Goal: Task Accomplishment & Management: Manage account settings

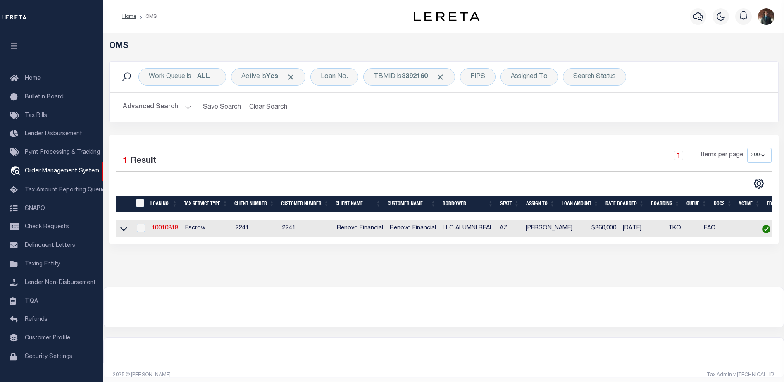
select select "200"
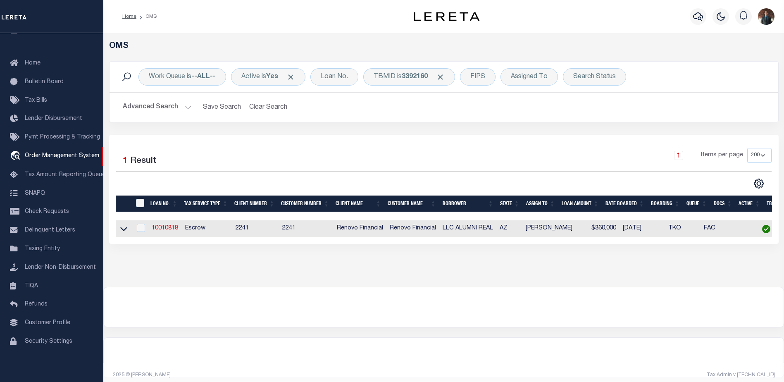
click at [451, 63] on div "Work Queue is --ALL-- Active is Yes Loan No. TBMID is 3392160 FIPS Assigned To …" at bounding box center [443, 77] width 668 height 31
click at [389, 73] on div "TBMID is 3392160" at bounding box center [409, 76] width 92 height 17
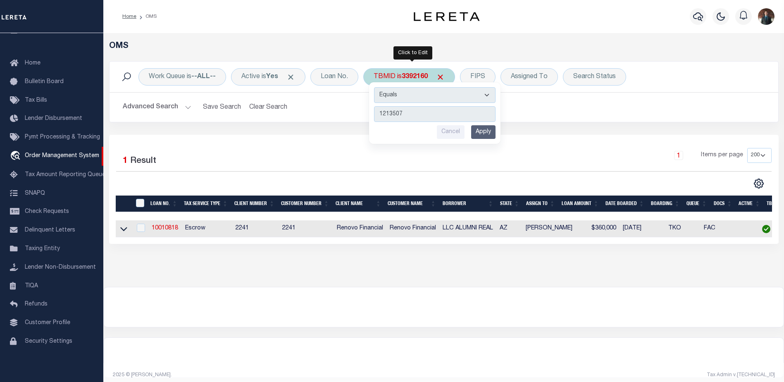
type input "1213507"
click at [485, 135] on input "Apply" at bounding box center [483, 132] width 24 height 14
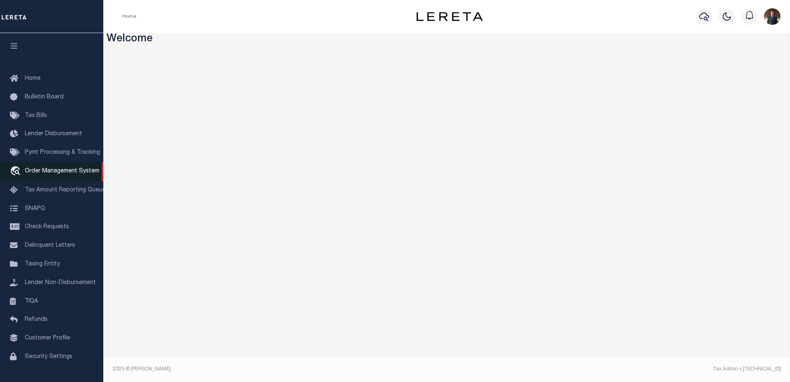
click at [54, 172] on span "Order Management System" at bounding box center [62, 171] width 74 height 6
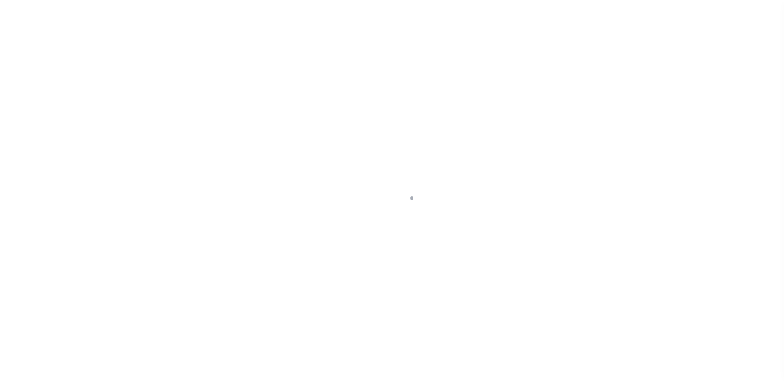
scroll to position [21, 0]
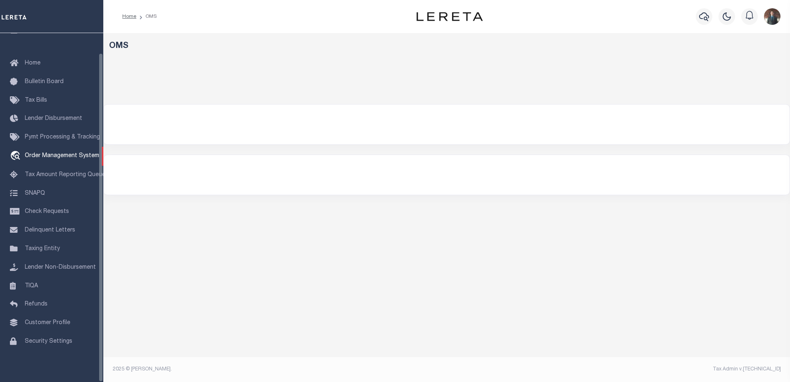
select select "200"
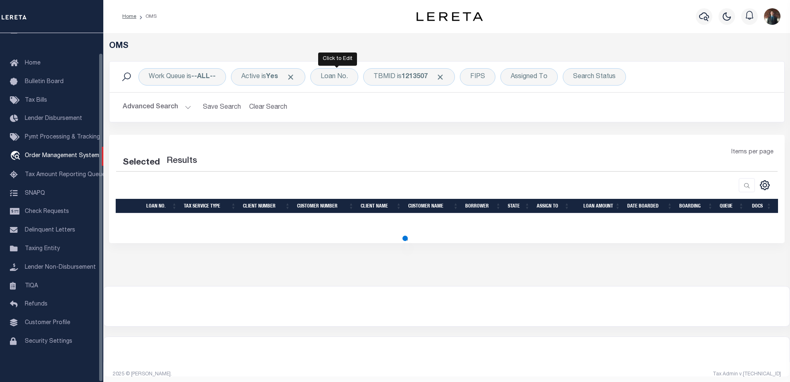
select select "200"
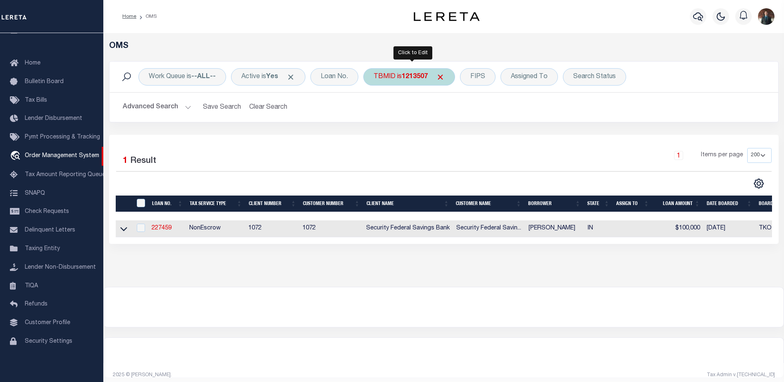
click at [413, 78] on b "1213507" at bounding box center [415, 77] width 26 height 7
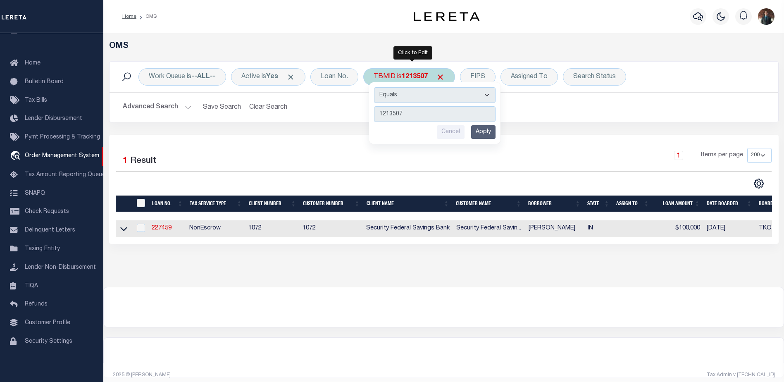
click at [487, 133] on input "Apply" at bounding box center [483, 132] width 24 height 14
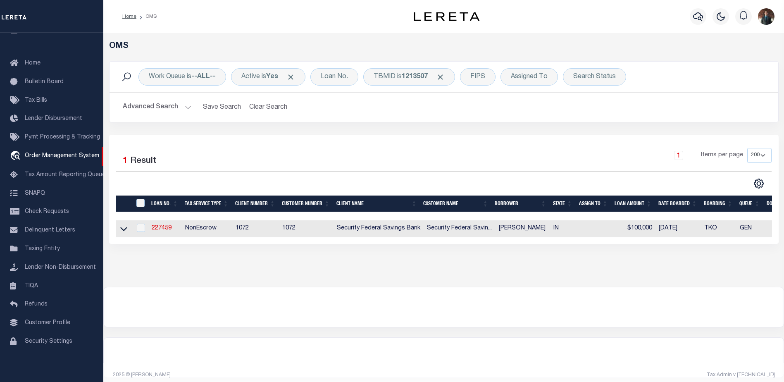
click at [152, 233] on td "227459" at bounding box center [164, 228] width 33 height 17
checkbox input "true"
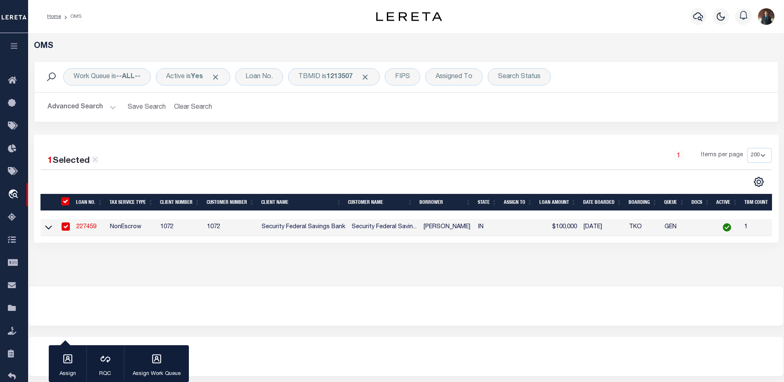
click at [158, 228] on tr "227459 NonEscrow 1072 1072 Security Federal Savings Bank Security Federal Savin…" at bounding box center [453, 227] width 826 height 17
click at [88, 229] on link "227459" at bounding box center [86, 227] width 20 height 6
type input "227459"
type input "FUNK CAROLYN B"
select select
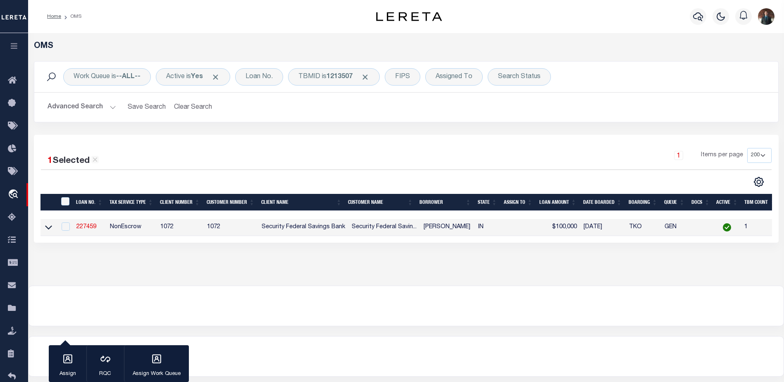
select select
select select "NonEscrow"
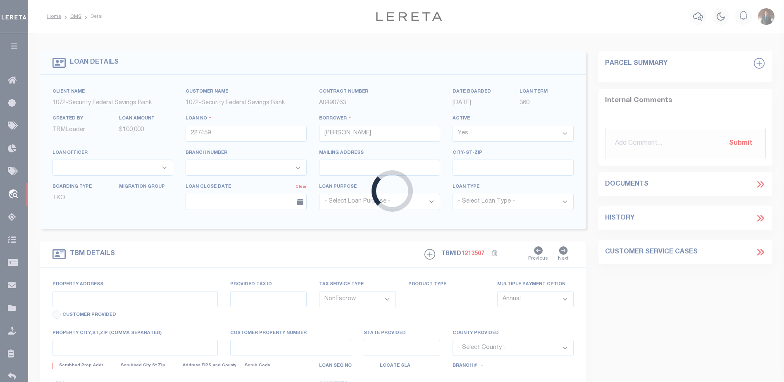
select select "378"
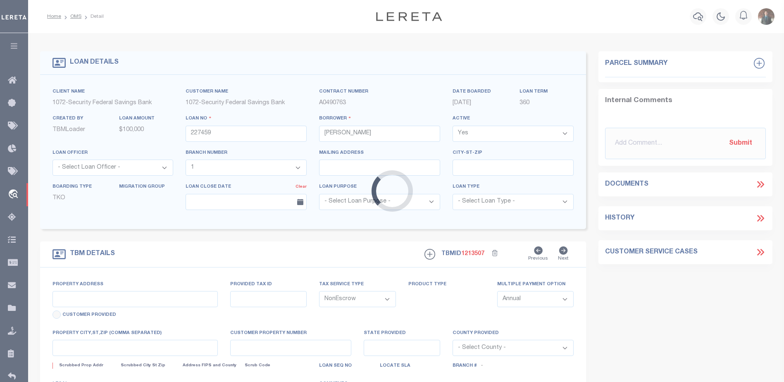
type input "232 E WALNUT ST"
type input "0020011100"
select select
type input "SHARPSVILLE IN 46068"
type input "IN"
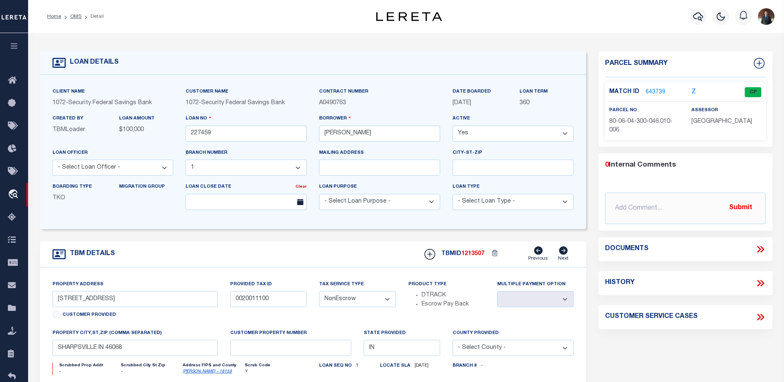
click at [651, 89] on link "643739" at bounding box center [655, 92] width 20 height 9
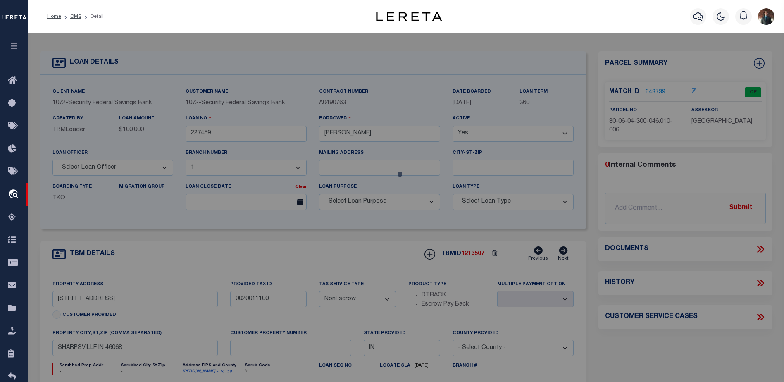
checkbox input "false"
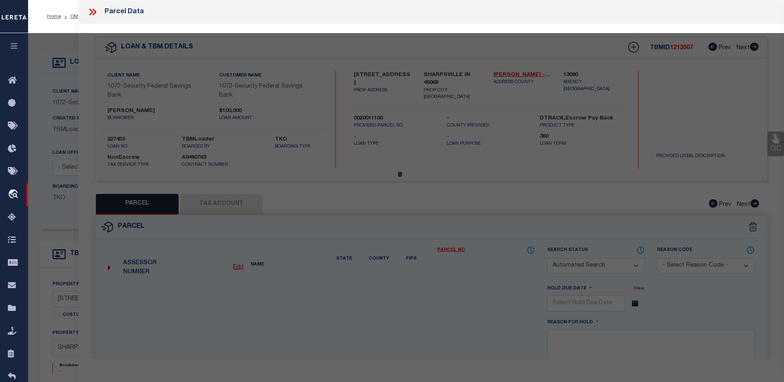
select select "CP"
type input "FUNK, CAROLYN B P O BOX 498"
select select "AGF"
select select "ADD"
type input "232 E WALNUT"
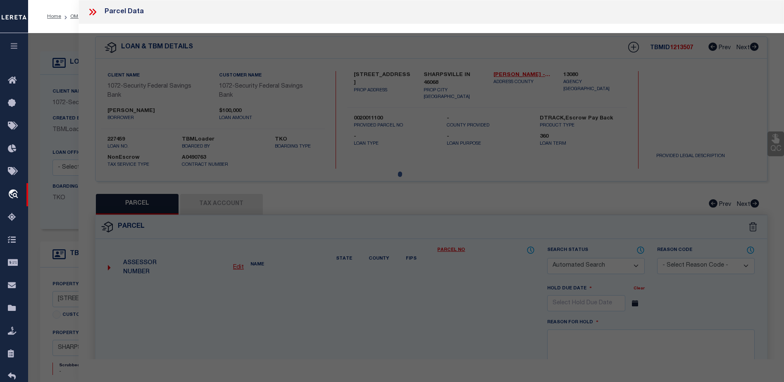
type input "SHARPSVILLE IN 46068"
type textarea "OUTLOT W PT O: X 4-22-4 0.22 AC"
type textarea "Bad Parcel Parcel is valid and active on the website"
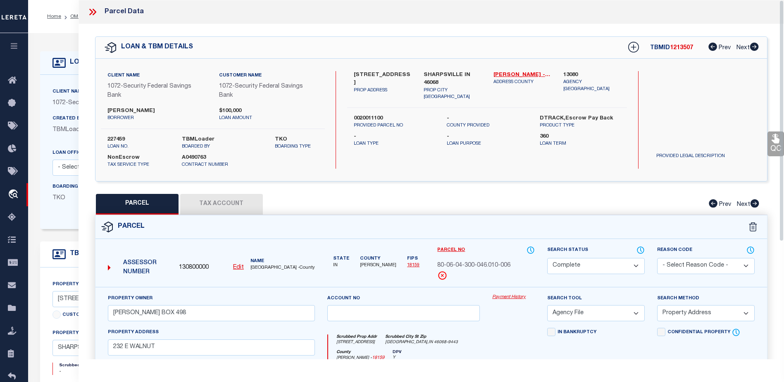
click at [221, 202] on button "Tax Account" at bounding box center [221, 204] width 83 height 21
select select "100"
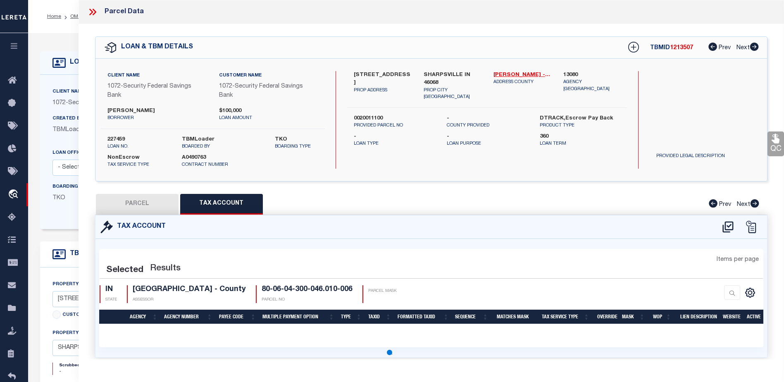
select select "100"
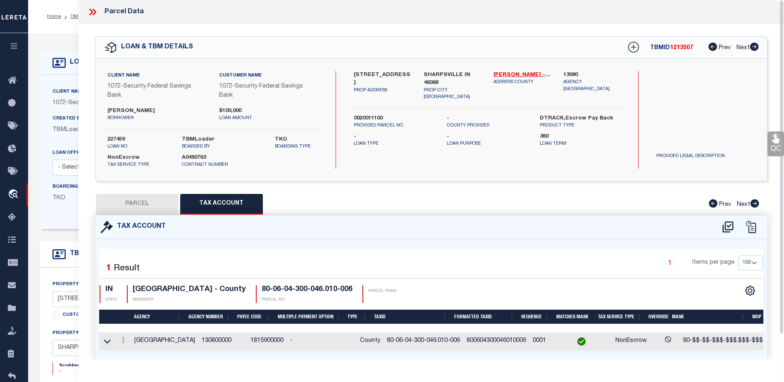
click at [775, 147] on link "QC" at bounding box center [775, 143] width 17 height 25
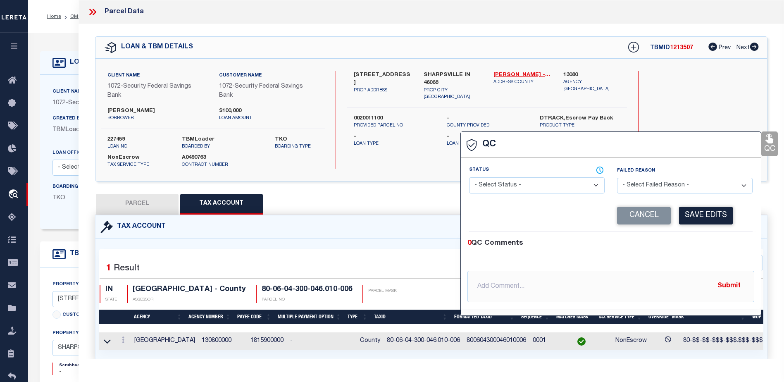
click at [533, 186] on select "- Select Status - Ready to QC Correct Incorrect" at bounding box center [537, 185] width 136 height 16
select select "COR"
click at [469, 178] on select "- Select Status - Ready to QC Correct Incorrect" at bounding box center [537, 185] width 136 height 16
click at [698, 219] on button "Save Edits" at bounding box center [706, 216] width 54 height 18
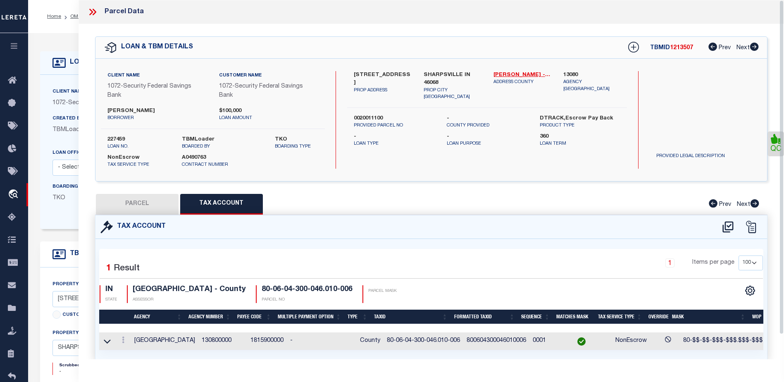
click at [93, 9] on icon at bounding box center [92, 12] width 11 height 11
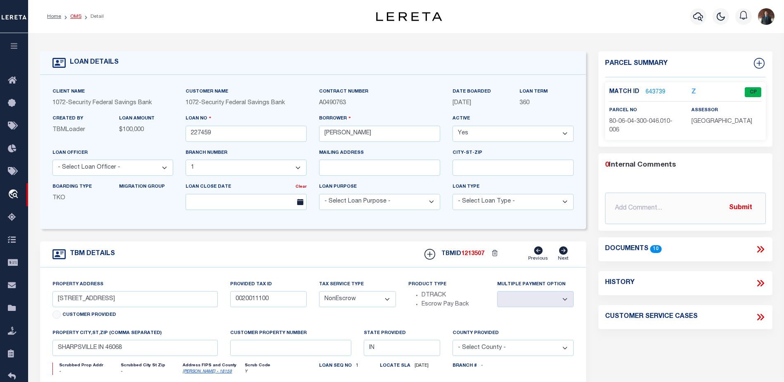
click at [71, 16] on link "OMS" at bounding box center [75, 16] width 11 height 5
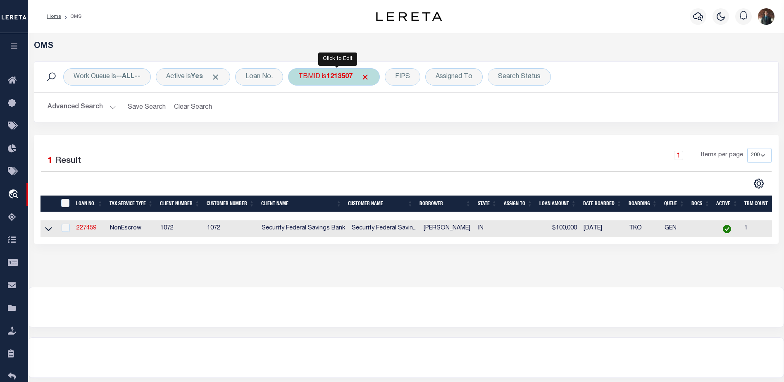
click at [333, 81] on div "TBMID is 1213507" at bounding box center [334, 76] width 92 height 17
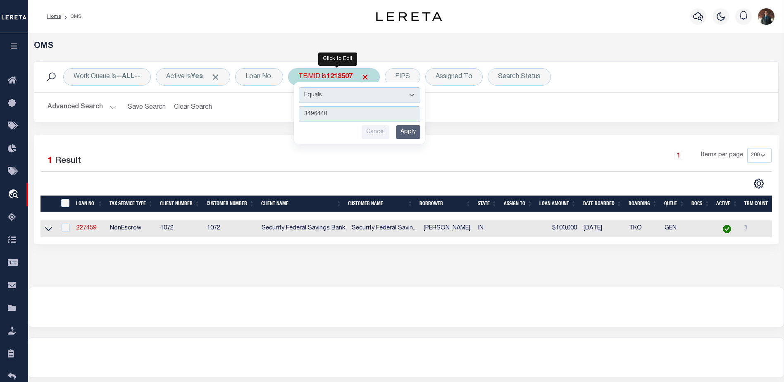
type input "3496440"
click at [413, 135] on input "Apply" at bounding box center [408, 132] width 24 height 14
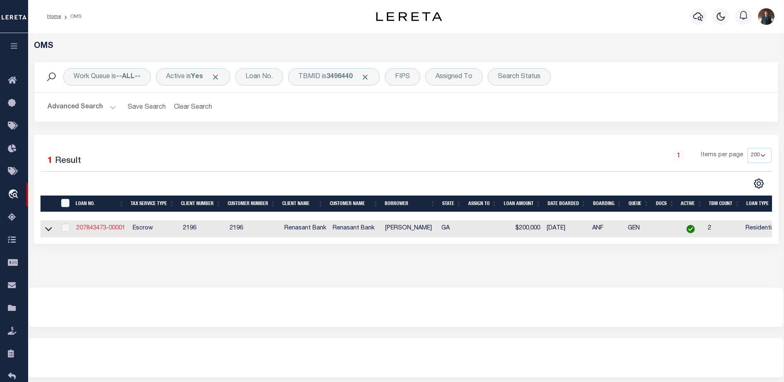
click at [117, 230] on link "207843473-00001" at bounding box center [100, 228] width 49 height 6
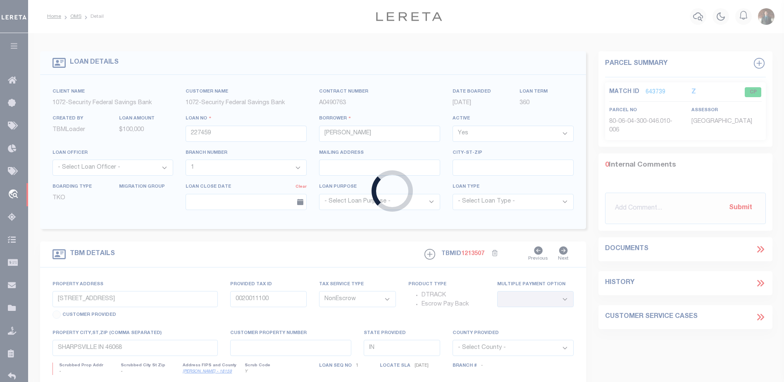
type input "207843473-00001"
type input "BURNETTE CHRIS"
select select
select select "10"
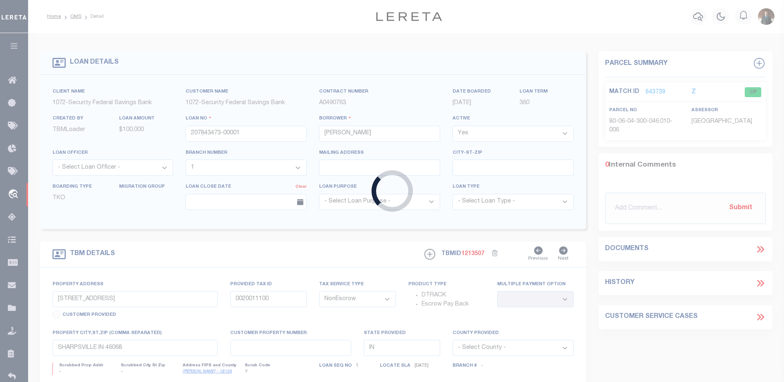
select select
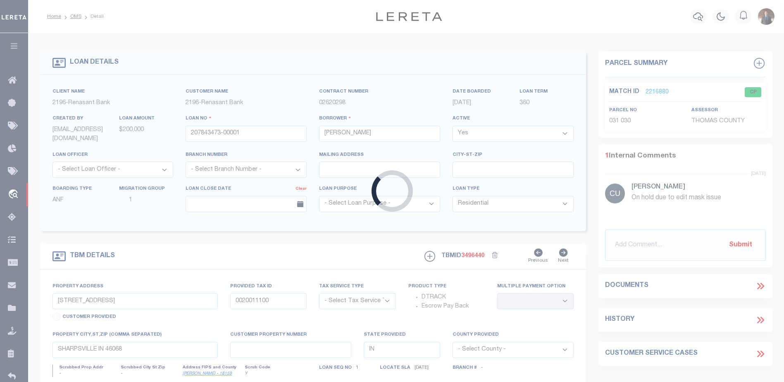
select select "4983"
type input "5841 BEE LINE RD"
radio input "true"
select select "Escrow"
select select
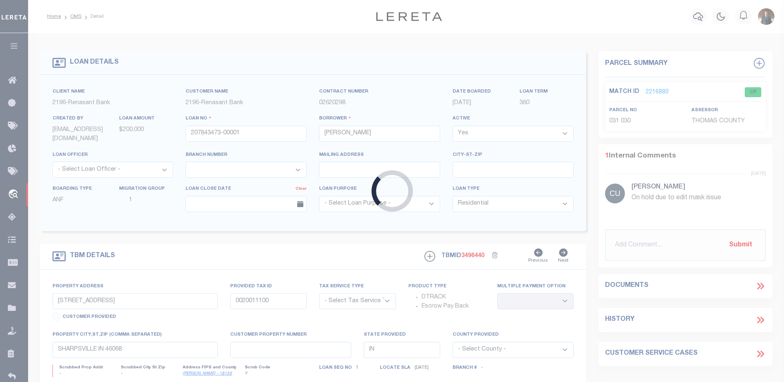
type input "COOLIDGE GA 31738"
type input "207843473"
type input "GA"
type textarea "2 PARCELS 0031000000030000 & 031 0301"
type textarea "TAX ID Update last comment: On hold due to edit mask issue"
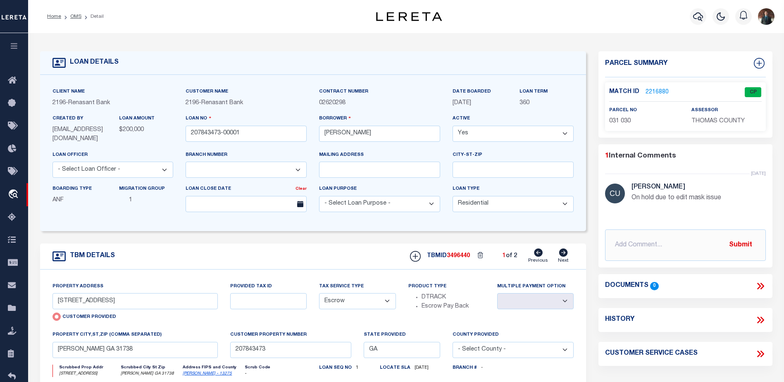
click at [651, 91] on link "2216880" at bounding box center [656, 92] width 23 height 9
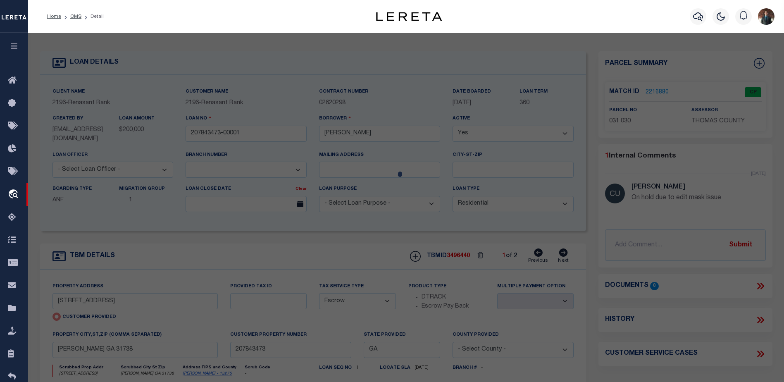
select select "AS"
select select
checkbox input "false"
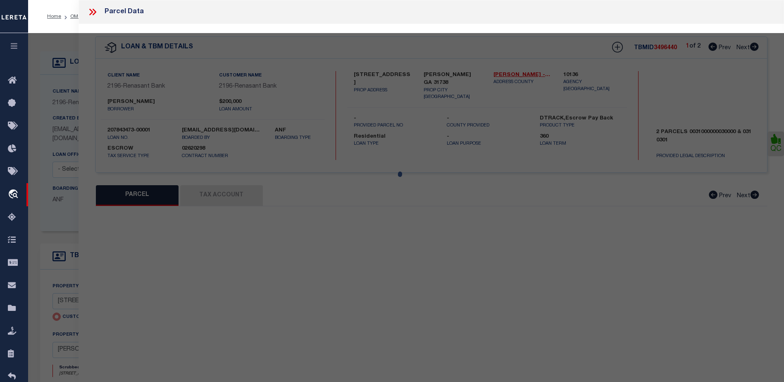
select select "CP"
select select "099"
type input "Burnette Christopher D"
select select "AGW"
select select "LEG"
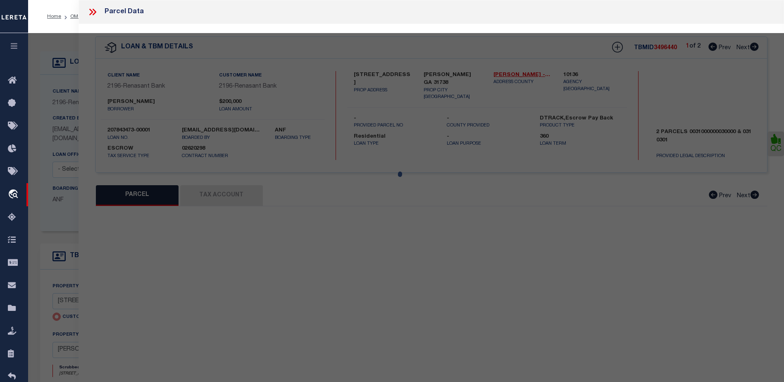
type input "5841 BEE LINE RD"
type input "COOLIDGE GA 31738"
type textarea "12.88 AC/BEELINE RD"
type textarea "parcel has been updated."
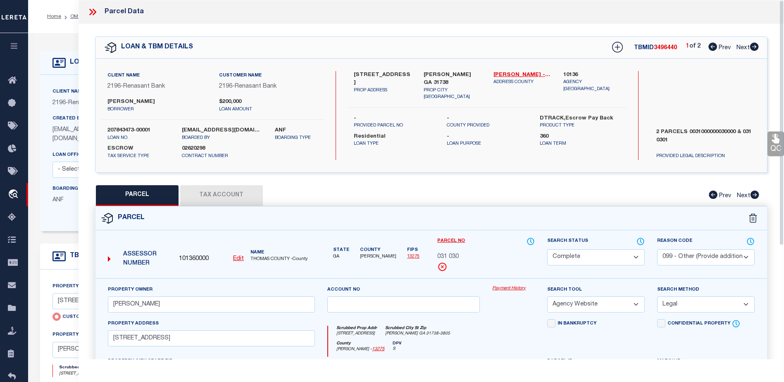
click at [222, 197] on button "Tax Account" at bounding box center [221, 195] width 83 height 21
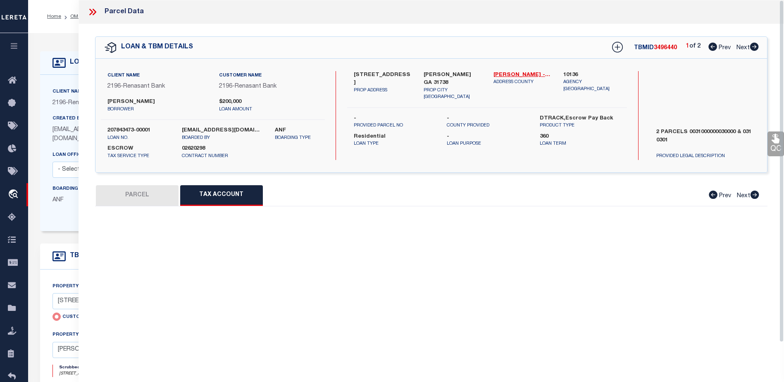
select select "100"
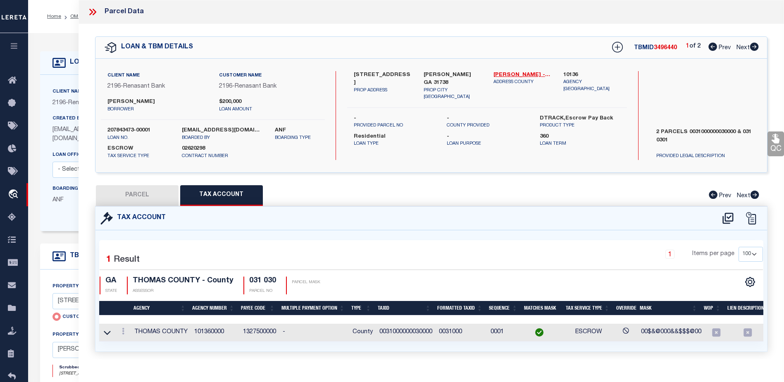
click at [773, 147] on link "QC" at bounding box center [775, 143] width 17 height 25
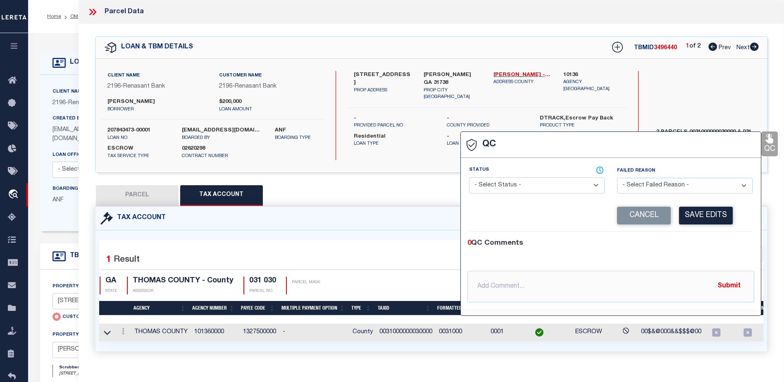
drag, startPoint x: 518, startPoint y: 183, endPoint x: 517, endPoint y: 195, distance: 12.0
click at [518, 183] on select "- Select Status - Ready to QC Correct Incorrect" at bounding box center [537, 185] width 136 height 16
select select "COR"
click at [469, 178] on select "- Select Status - Ready to QC Correct Incorrect" at bounding box center [537, 185] width 136 height 16
click at [709, 220] on button "Save Edits" at bounding box center [706, 216] width 54 height 18
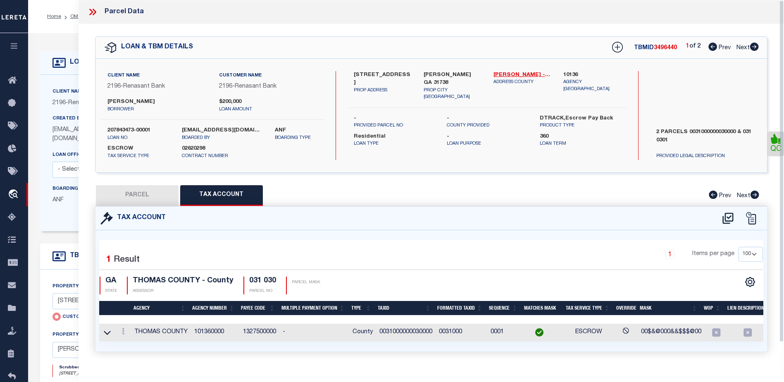
click at [88, 11] on icon at bounding box center [92, 12] width 11 height 11
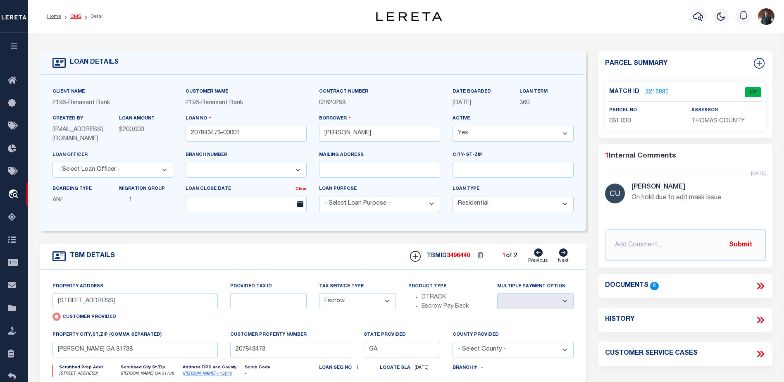
click at [75, 15] on link "OMS" at bounding box center [75, 16] width 11 height 5
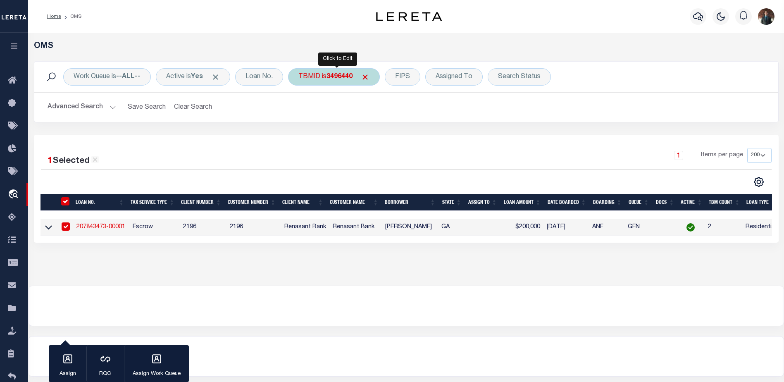
click at [321, 79] on div "TBMID is 3496440" at bounding box center [334, 76] width 92 height 17
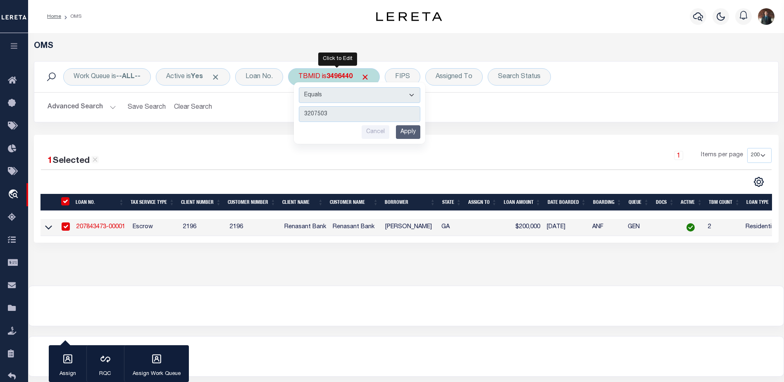
type input "3207503"
click at [417, 134] on input "Apply" at bounding box center [408, 132] width 24 height 14
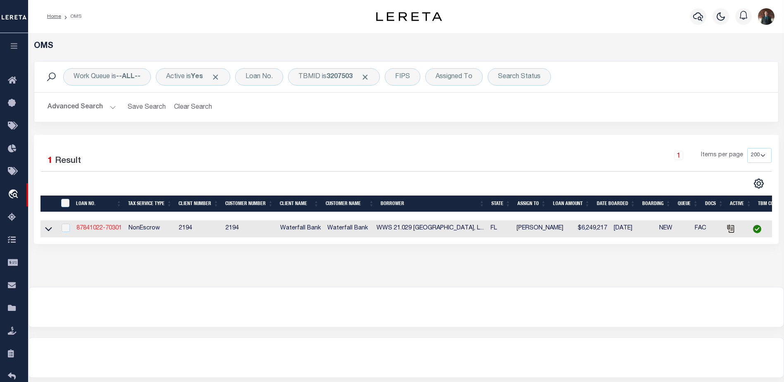
click at [101, 231] on link "87841022-70301" at bounding box center [98, 228] width 45 height 6
type input "87841022-70301"
type input "WWS 21.029 LWR CENTER POINT, LLC"
select select
type input "142 W PLATT ST"
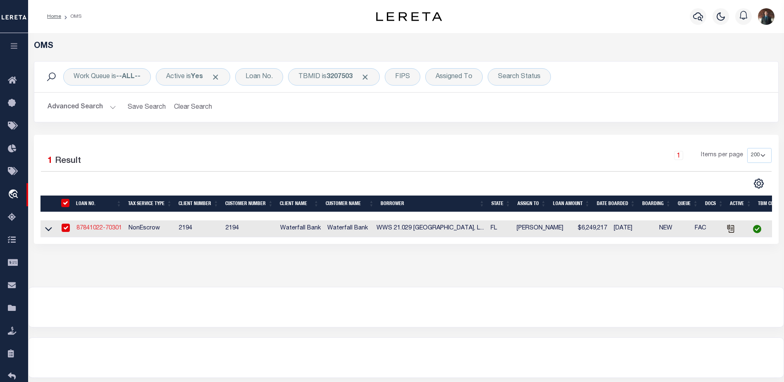
type input "TAMPA FL 33606-2315"
select select
select select "NonEscrow"
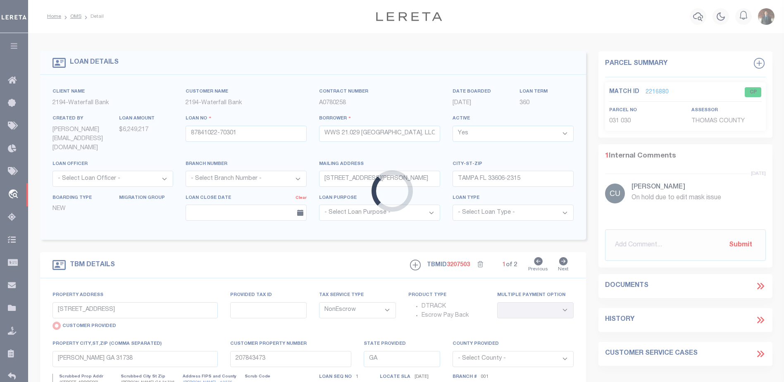
type input "6608 UNIVERSITY PKWY"
radio input "false"
type input "0187020011"
select select
type input "SARASOTA FL 34240"
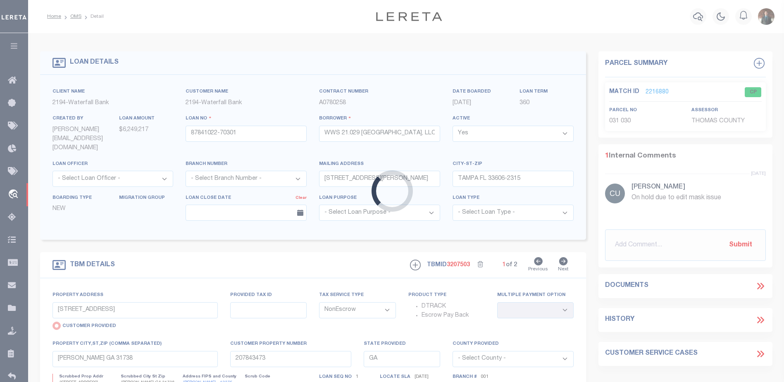
type input "FL"
select select
type textarea "SEE ATTACHED PROPERTY CARD"
select select "5527"
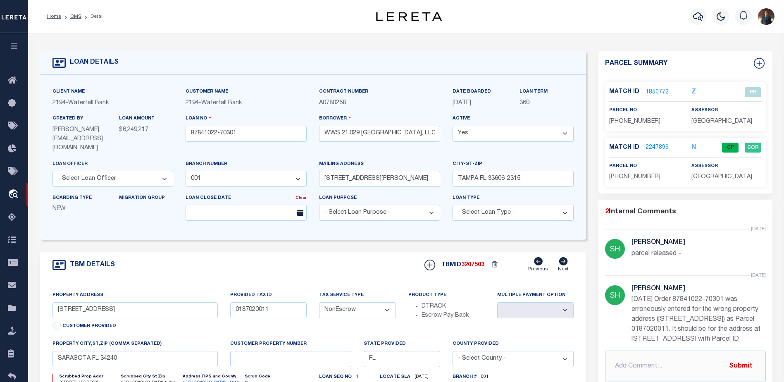
click at [660, 146] on link "2247899" at bounding box center [656, 147] width 23 height 9
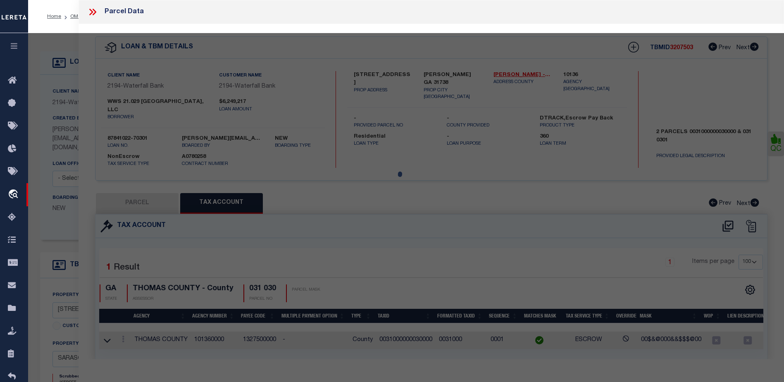
select select "AS"
select select
checkbox input "false"
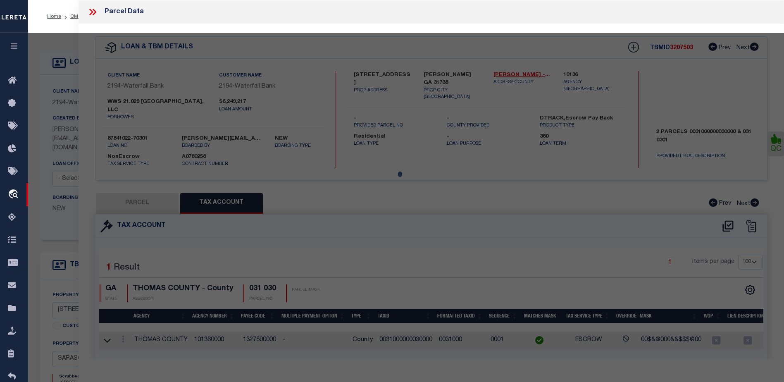
checkbox input "false"
select select "CP"
select select "ADL"
type input "WWS 21 029 LWR CENTER POINT LLC"
select select "AGW"
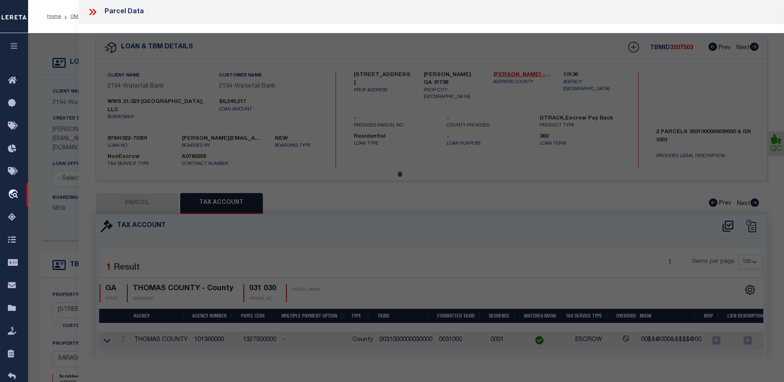
select select
type input "6612 University pkwy"
type input "SARASOTA, FL, 34240"
type textarea "PARCEL OF LAND LYING IN SEC 5-36-19 BEING DESC AS COM AT NW COR OF SAID SEC 5, …"
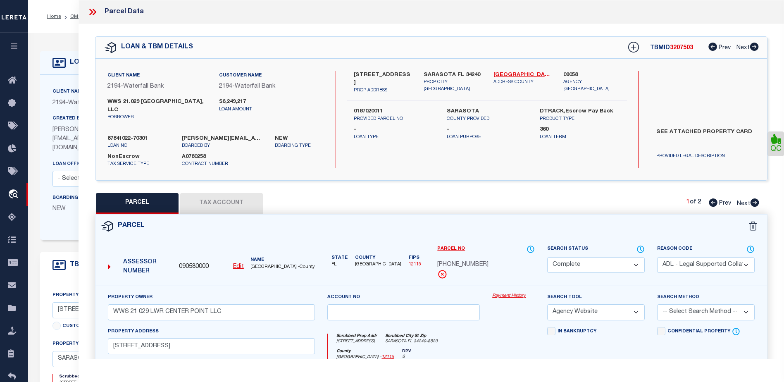
click at [229, 203] on button "Tax Account" at bounding box center [221, 203] width 83 height 21
select select "100"
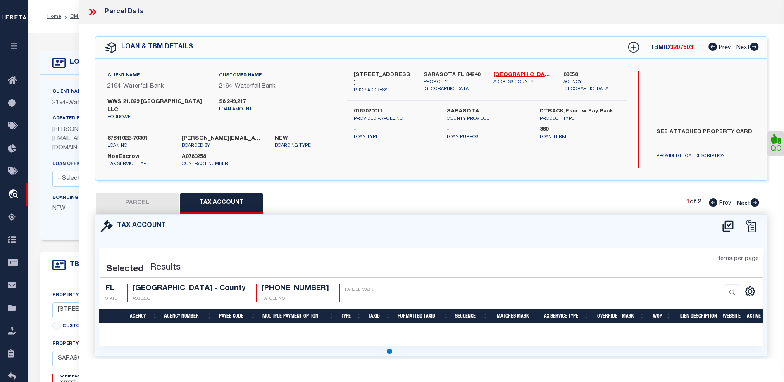
select select "100"
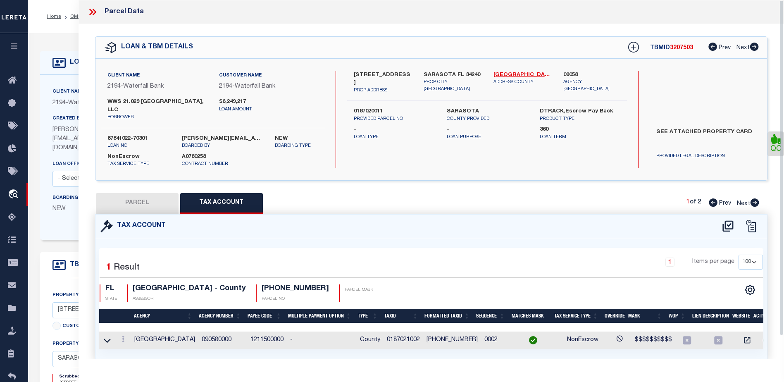
click at [89, 12] on icon at bounding box center [92, 12] width 11 height 11
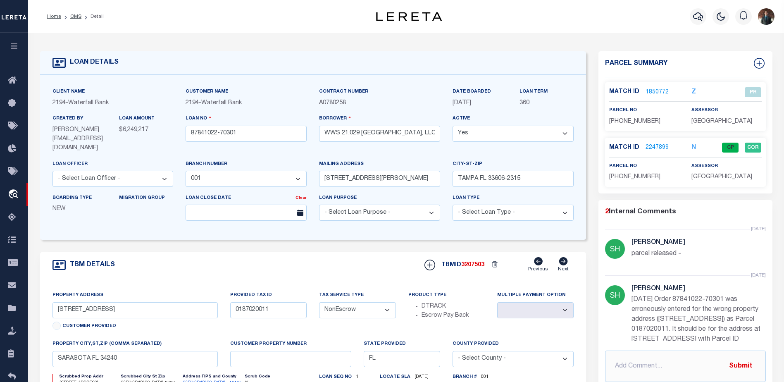
click at [75, 10] on ol "Home OMS Detail" at bounding box center [75, 16] width 70 height 17
click at [73, 19] on li "OMS" at bounding box center [71, 16] width 20 height 7
click at [75, 18] on link "OMS" at bounding box center [75, 16] width 11 height 5
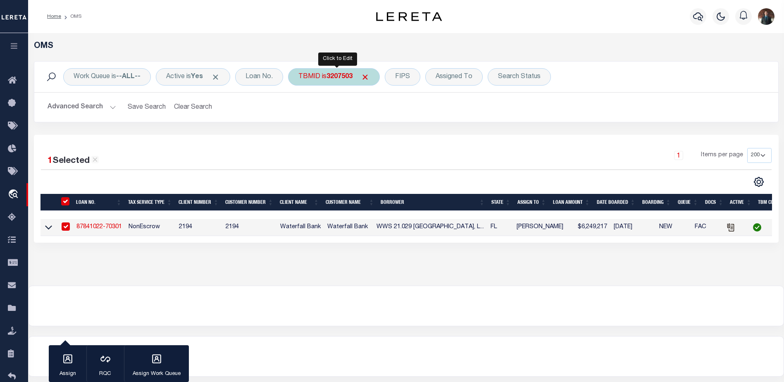
click at [324, 79] on div "TBMID is 3207503" at bounding box center [334, 76] width 92 height 17
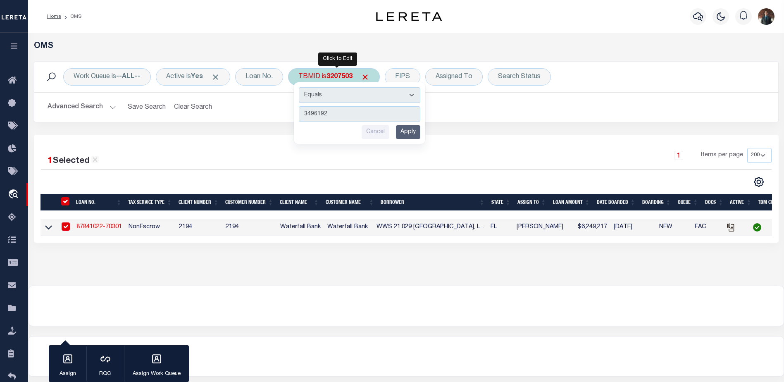
type input "3496192"
click at [411, 131] on input "Apply" at bounding box center [408, 132] width 24 height 14
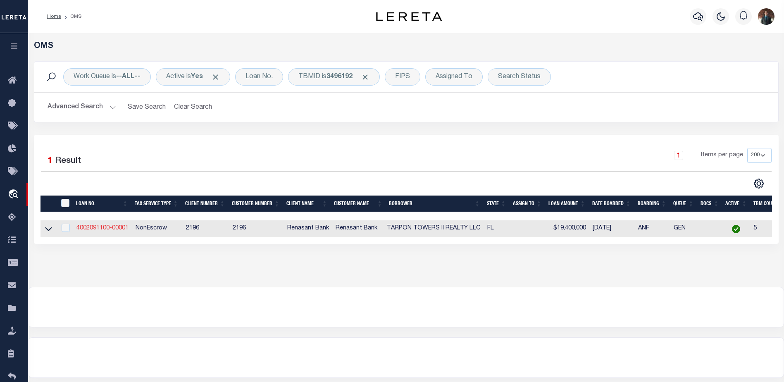
click at [93, 231] on link "4002091100-00001" at bounding box center [102, 228] width 52 height 6
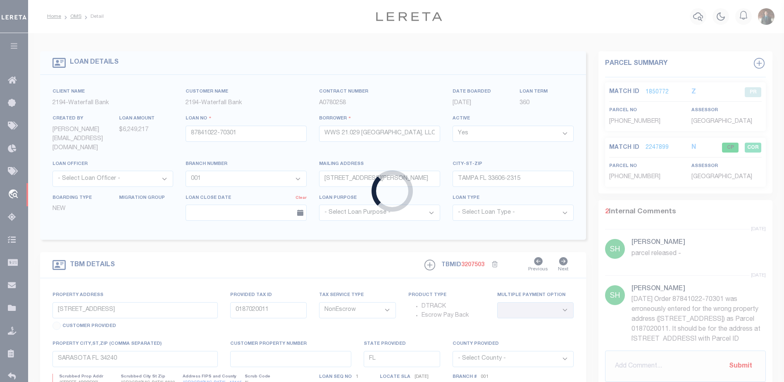
type input "4002091100-00001"
type input "TARPON TOWERS II REALTY LLC"
select select
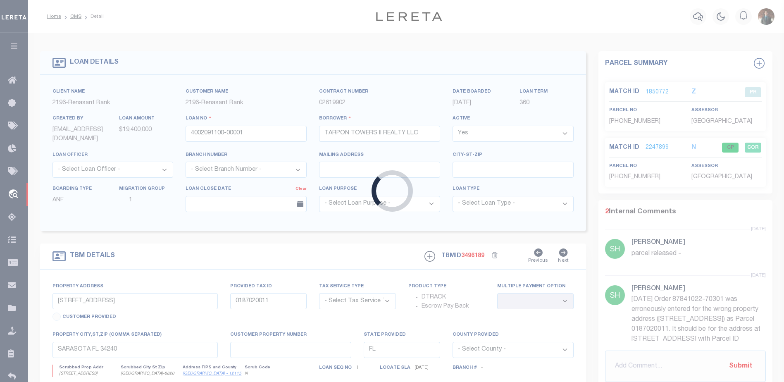
click at [97, 229] on div "Loading..." at bounding box center [392, 191] width 784 height 382
type input "8916 77TH TER E 103"
radio input "true"
select select "NonEscrow"
select select
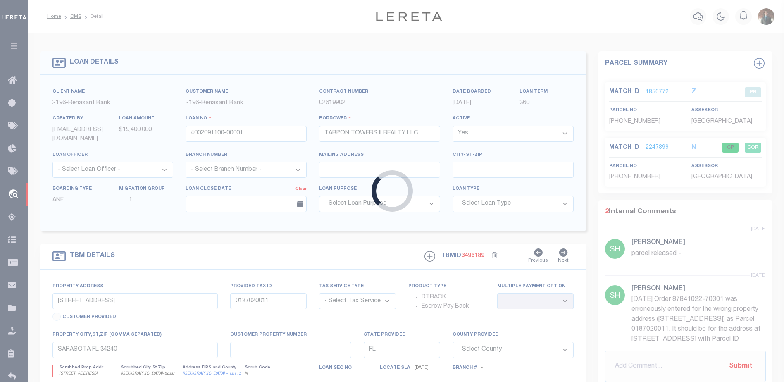
type input "LAKEWOOD RANCH FL 34202"
type input "4002091100"
type textarea "UNVERIFIED CUSTOMER SUPPLIED APN 19185.5545/9"
select select "4983"
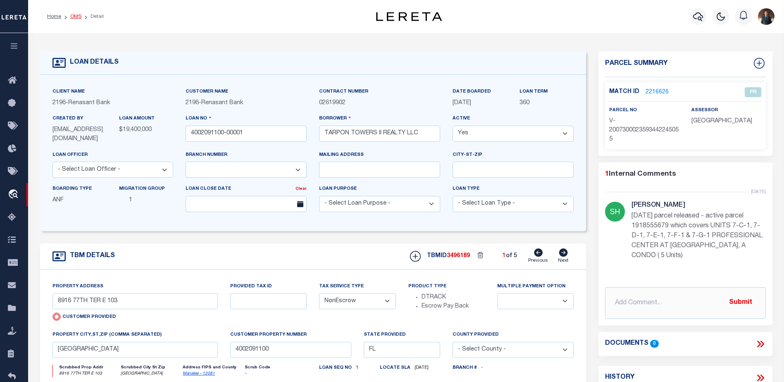
click at [75, 17] on link "OMS" at bounding box center [75, 16] width 11 height 5
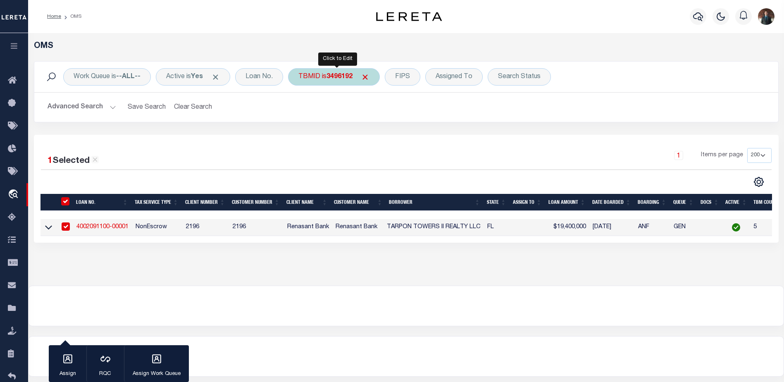
click at [328, 83] on div "TBMID is 3496192" at bounding box center [334, 76] width 92 height 17
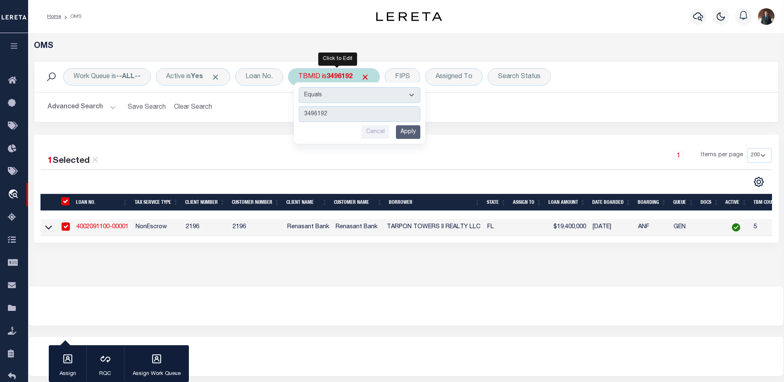
type input "3499032"
click at [412, 132] on input "Apply" at bounding box center [408, 132] width 24 height 14
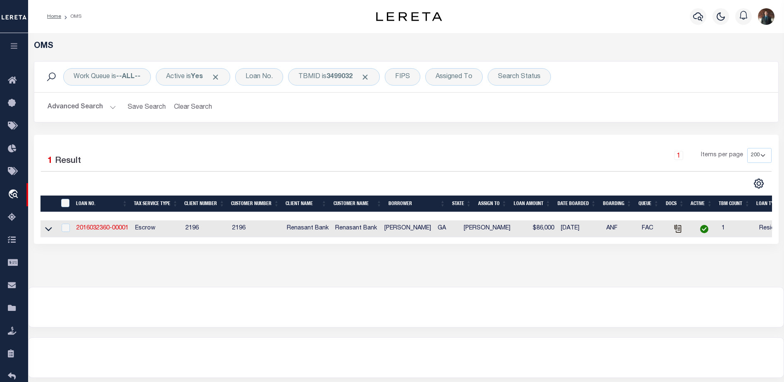
click at [114, 235] on td "2016032360-00001" at bounding box center [102, 228] width 59 height 17
checkbox input "true"
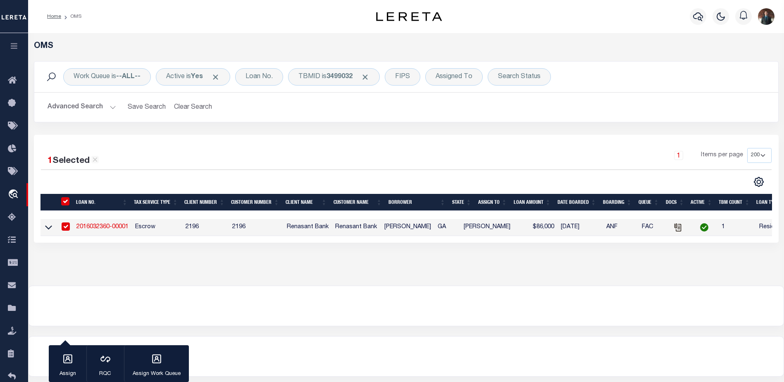
click at [116, 232] on td "2016032360-00001" at bounding box center [102, 227] width 59 height 17
checkbox input "false"
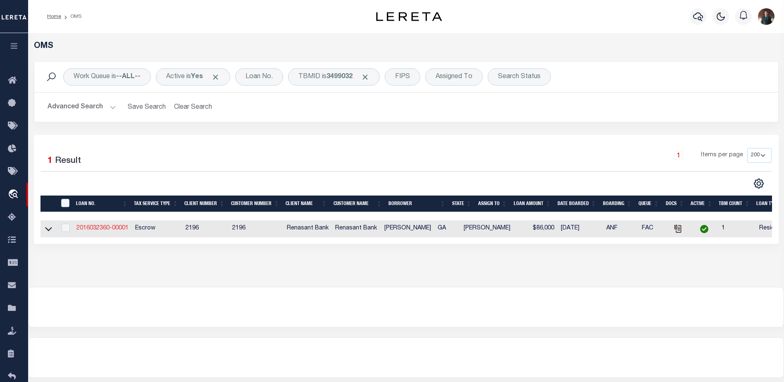
click at [113, 231] on link "2016032360-00001" at bounding box center [102, 228] width 52 height 6
type input "2016032360-00001"
type input "PAMELA C SHUMAN"
select select
select select "10"
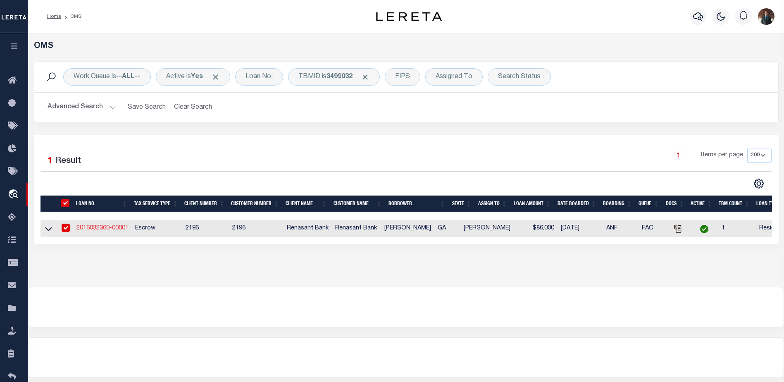
select select
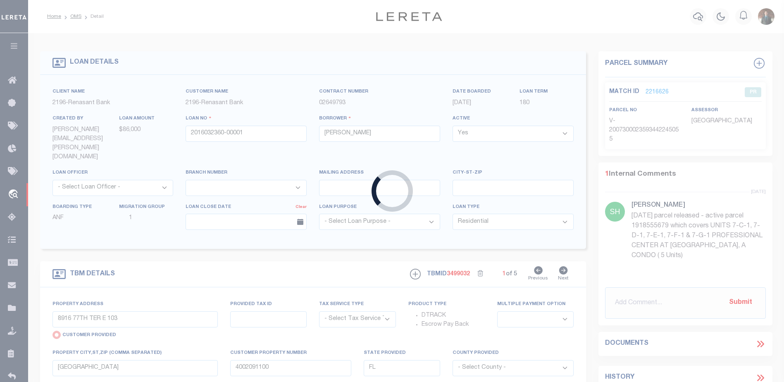
type input "150 RICHARD ST"
select select "Escrow"
select select
type input "JESUP GA 31545"
type input "2016032360"
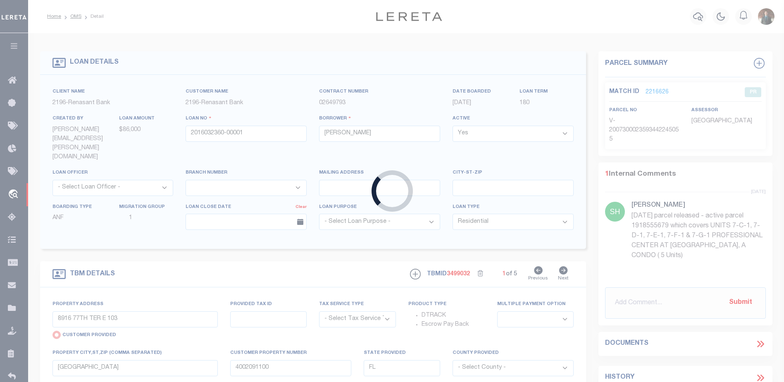
type input "GA"
type textarea "PARCEL: J1-321"
select select "4983"
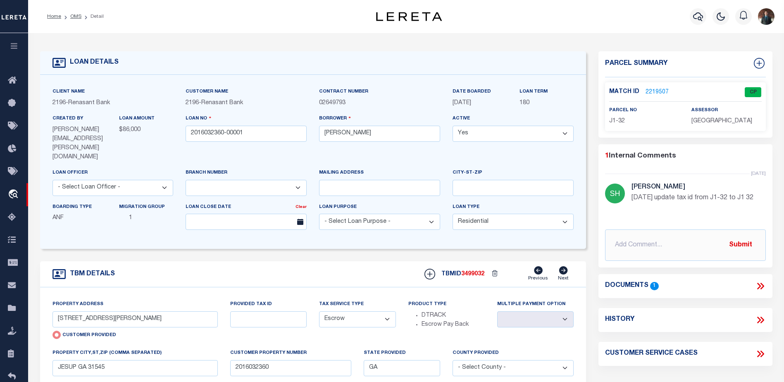
click at [656, 90] on link "2219507" at bounding box center [656, 92] width 23 height 9
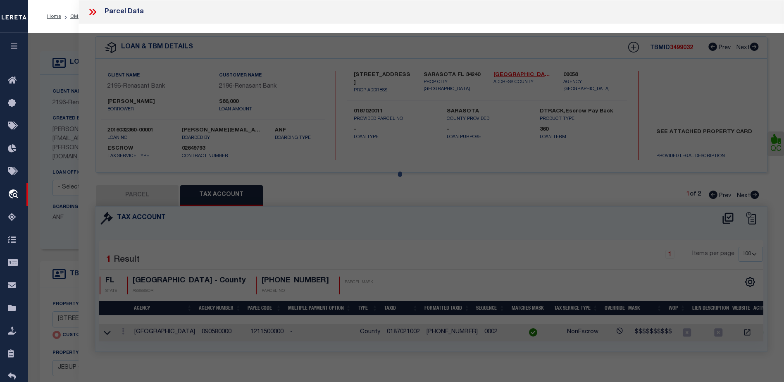
select select "AS"
select select
checkbox input "false"
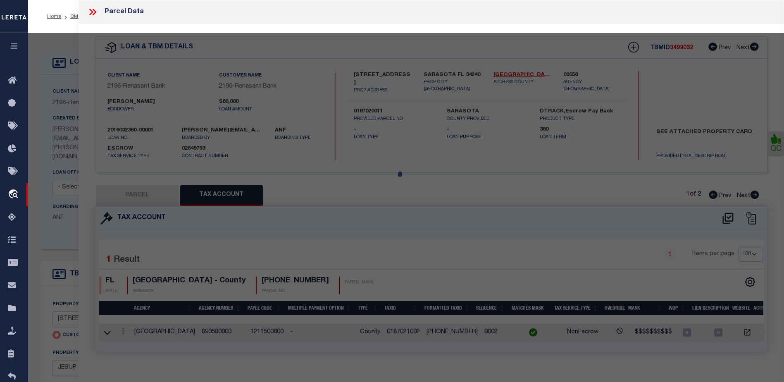
select select "CP"
select select "ACT"
type input "SHUMAN PAMELA C"
select select "AGW"
select select "LEG"
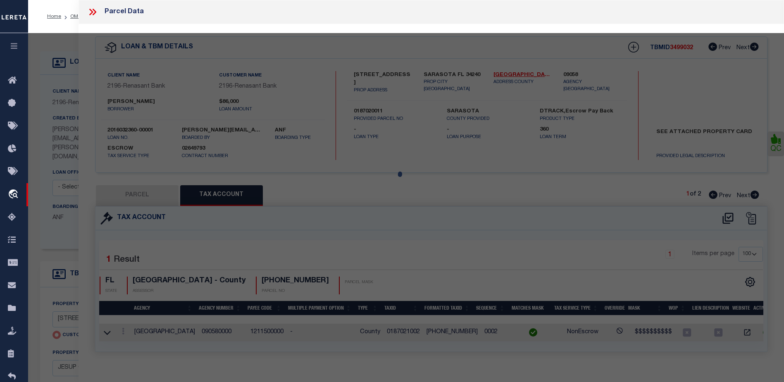
type input "150 RICHARD ST"
type input "JESUP GA 31545"
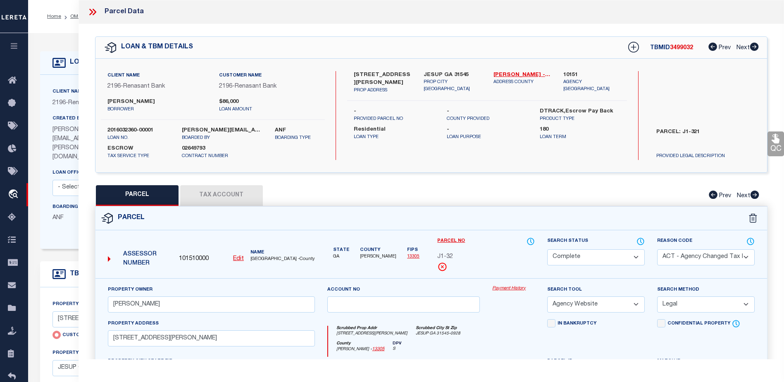
click at [247, 194] on button "Tax Account" at bounding box center [221, 195] width 83 height 21
select select "100"
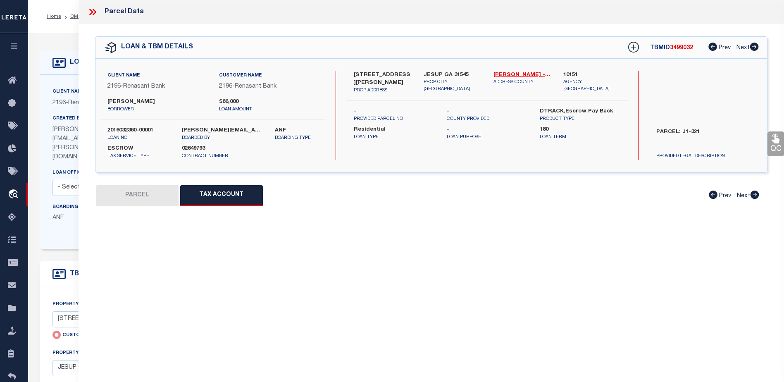
select select "100"
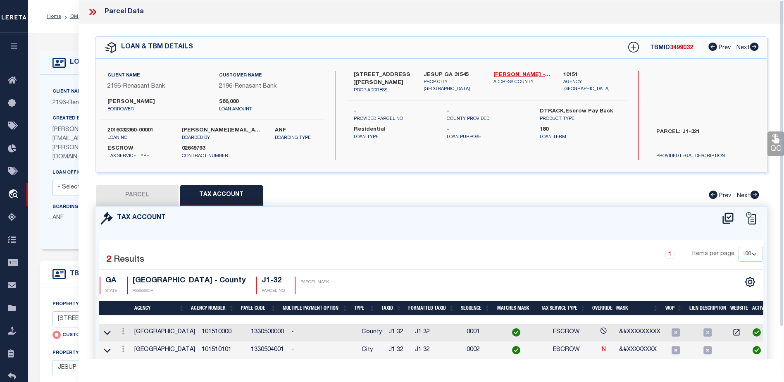
click at [778, 147] on link "QC" at bounding box center [775, 143] width 17 height 25
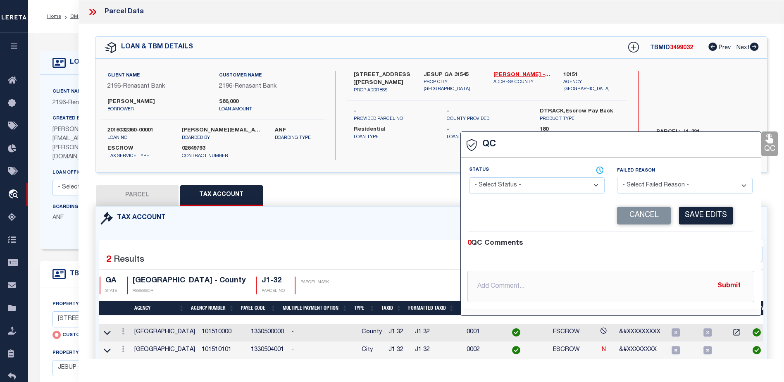
click at [557, 181] on select "- Select Status - Ready to QC Correct Incorrect" at bounding box center [537, 185] width 136 height 16
select select "COR"
click at [469, 178] on select "- Select Status - Ready to QC Correct Incorrect" at bounding box center [537, 185] width 136 height 16
click at [719, 215] on button "Save Edits" at bounding box center [706, 216] width 54 height 18
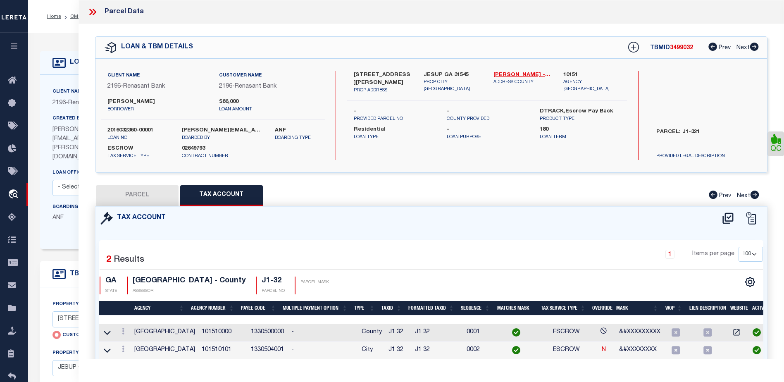
click at [90, 12] on icon at bounding box center [92, 12] width 11 height 11
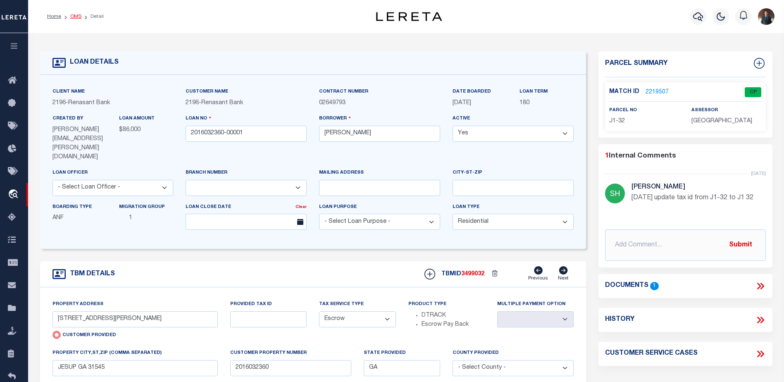
click at [75, 17] on link "OMS" at bounding box center [75, 16] width 11 height 5
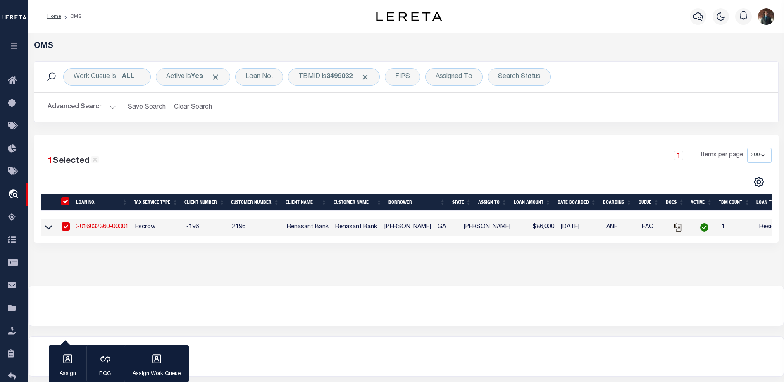
click at [112, 228] on link "2016032360-00001" at bounding box center [102, 227] width 52 height 6
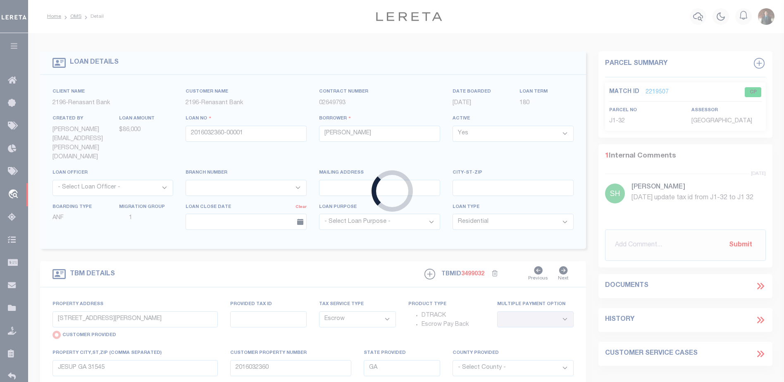
select select
select select "Escrow"
select select
select select "4983"
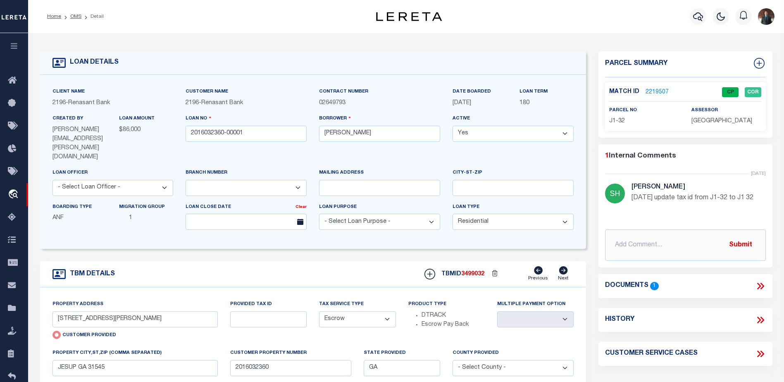
click at [660, 88] on link "2219507" at bounding box center [656, 92] width 23 height 9
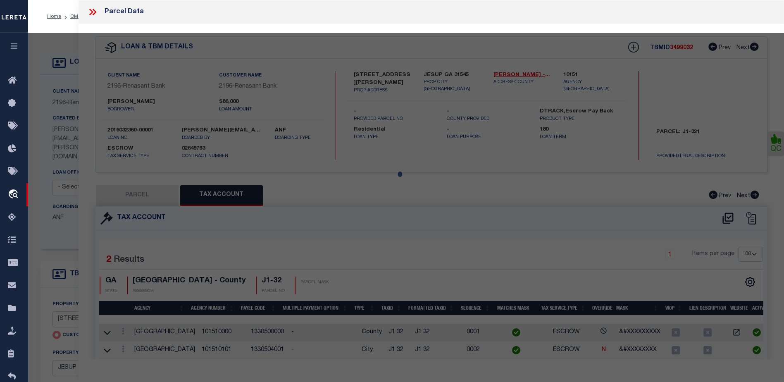
select select "AS"
select select
checkbox input "false"
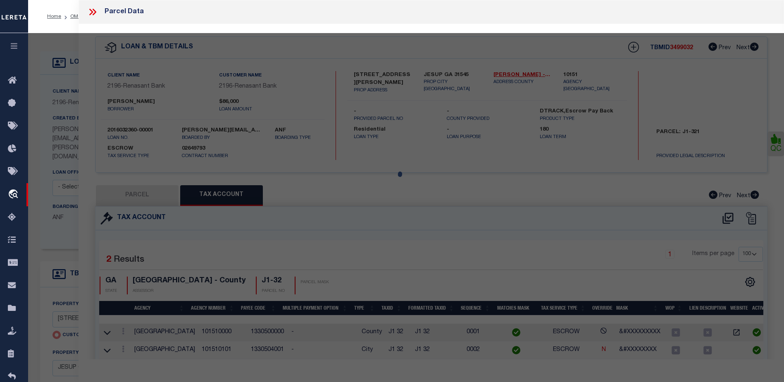
checkbox input "false"
select select "CP"
select select "ACT"
type input "SHUMAN PAMELA C"
select select "AGW"
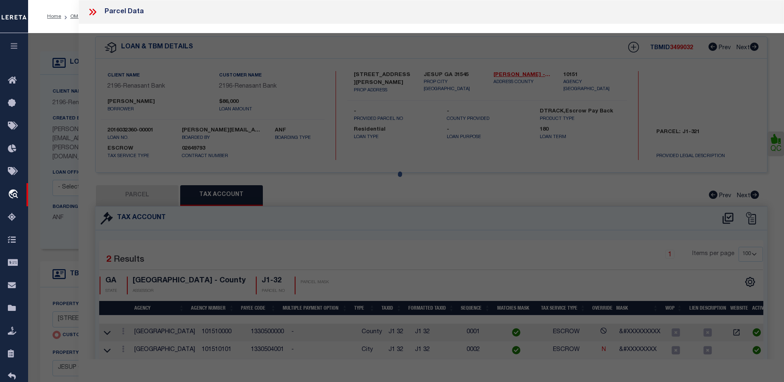
select select "LEG"
type input "150 RICHARD ST"
type input "JESUP GA 31545"
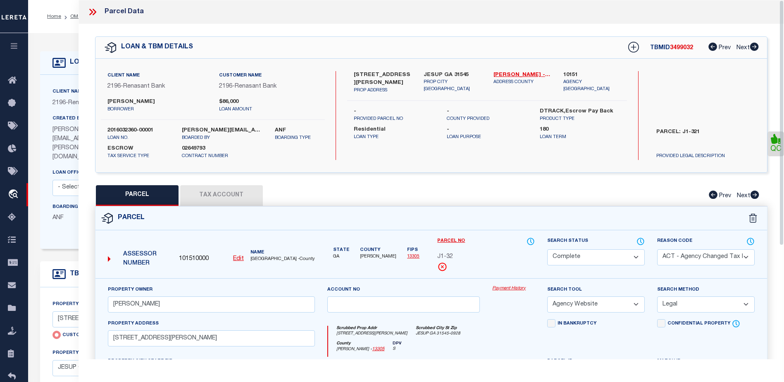
click at [226, 193] on button "Tax Account" at bounding box center [221, 195] width 83 height 21
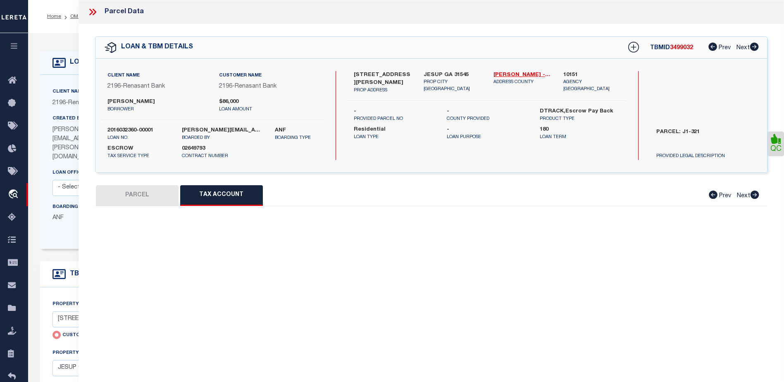
select select "100"
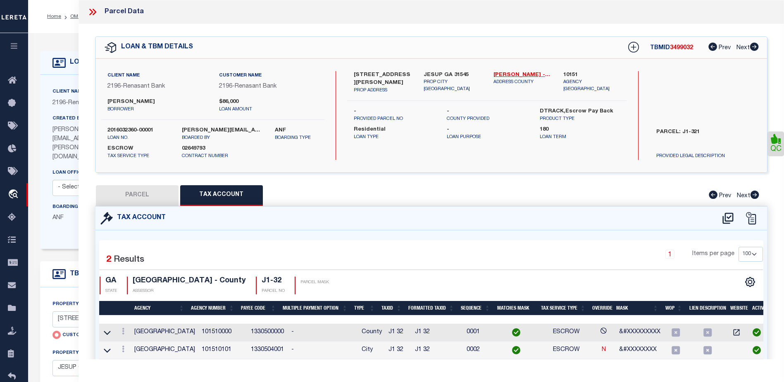
click at [95, 16] on icon at bounding box center [92, 12] width 11 height 11
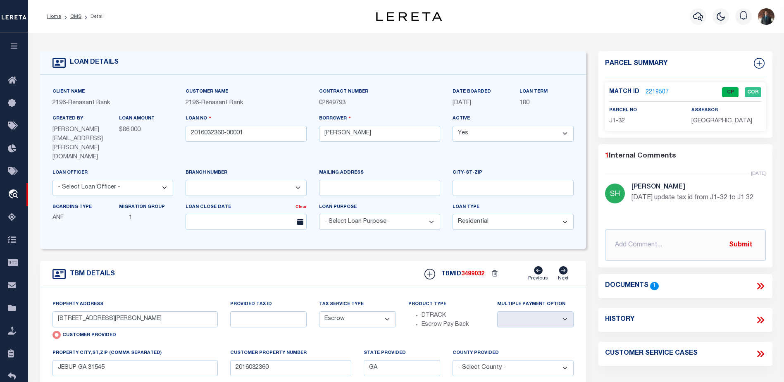
click at [72, 13] on li "OMS" at bounding box center [71, 16] width 20 height 7
click at [73, 16] on link "OMS" at bounding box center [75, 16] width 11 height 5
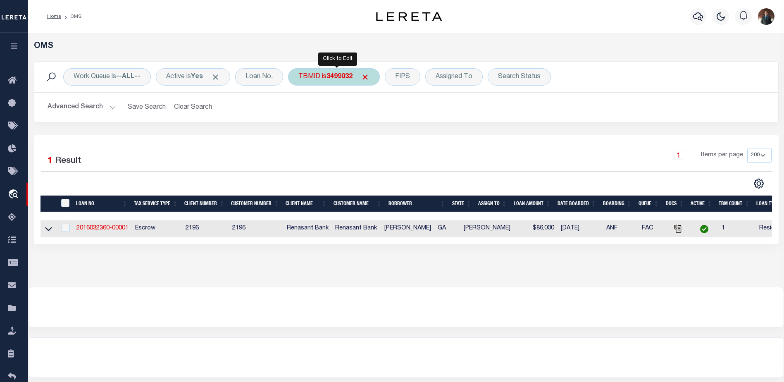
click at [308, 77] on div "TBMID is 3499032" at bounding box center [334, 76] width 92 height 17
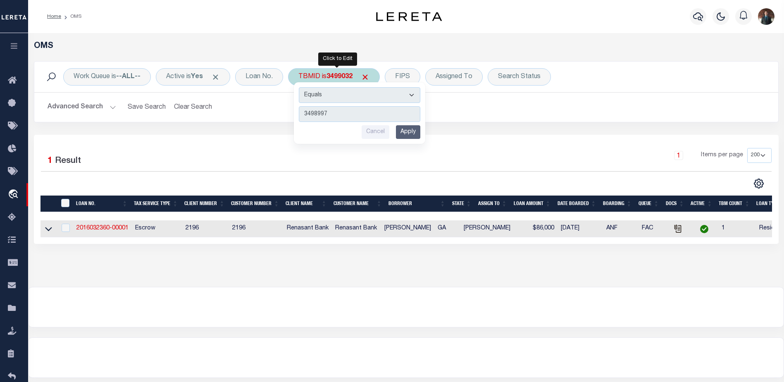
type input "3498997"
click at [412, 134] on input "Apply" at bounding box center [408, 132] width 24 height 14
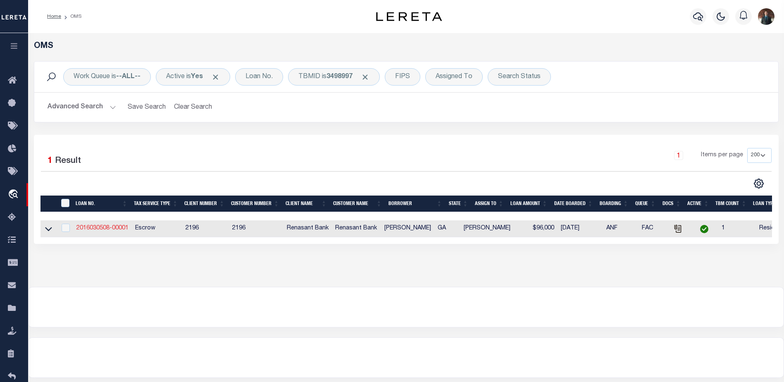
click at [114, 228] on link "2016030508-00001" at bounding box center [102, 228] width 52 height 6
type input "2016030508-00001"
type input "KIMBERLY WOODS"
select select
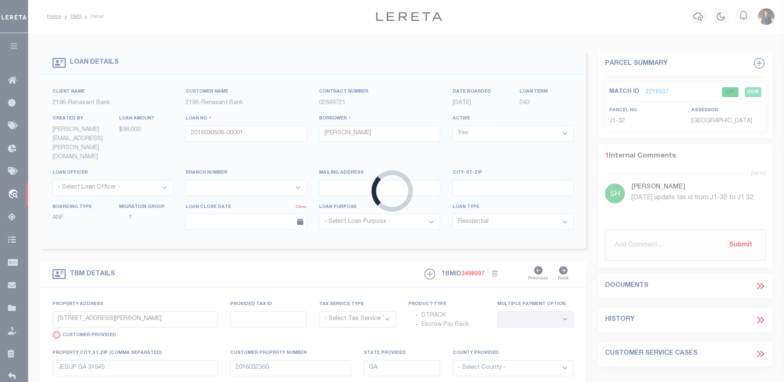
type input "876 HIRES RD"
select select "Escrow"
select select
type input "2016030508"
type textarea "PARCEL: 83-181"
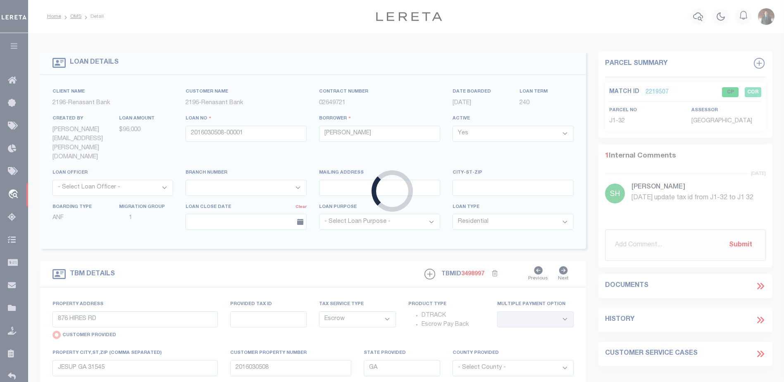
select select "4983"
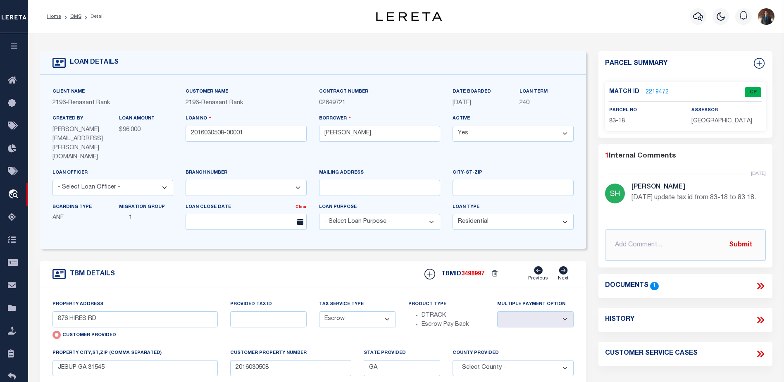
click at [650, 91] on link "2219472" at bounding box center [656, 92] width 23 height 9
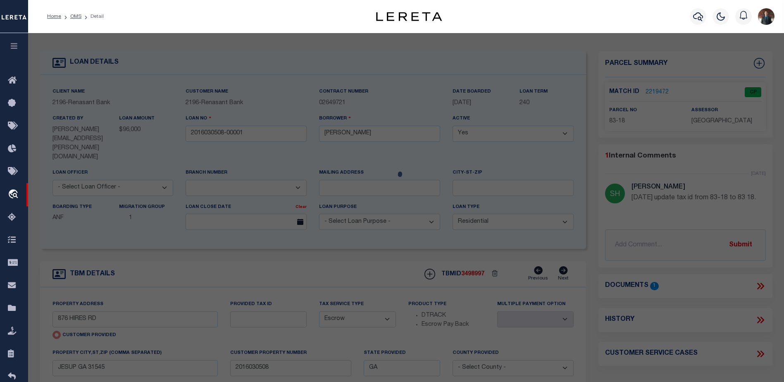
select select "AS"
select select
checkbox input "false"
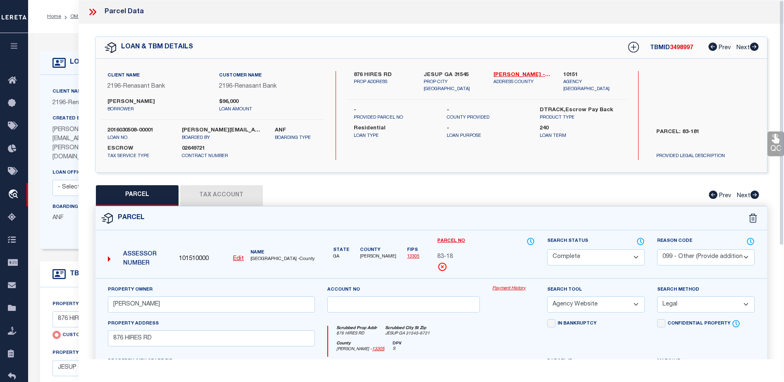
click at [771, 150] on link "QC" at bounding box center [775, 143] width 17 height 25
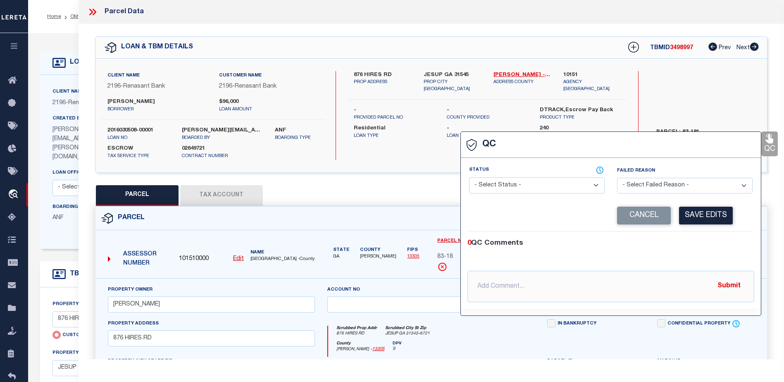
click at [527, 192] on div "Status - Select Status - Ready to QC Correct Incorrect" at bounding box center [537, 183] width 148 height 34
click at [527, 191] on select "- Select Status - Ready to QC Correct Incorrect" at bounding box center [537, 185] width 136 height 16
click at [469, 178] on select "- Select Status - Ready to QC Correct Incorrect" at bounding box center [537, 185] width 136 height 16
click at [693, 215] on button "Save Edits" at bounding box center [706, 216] width 54 height 18
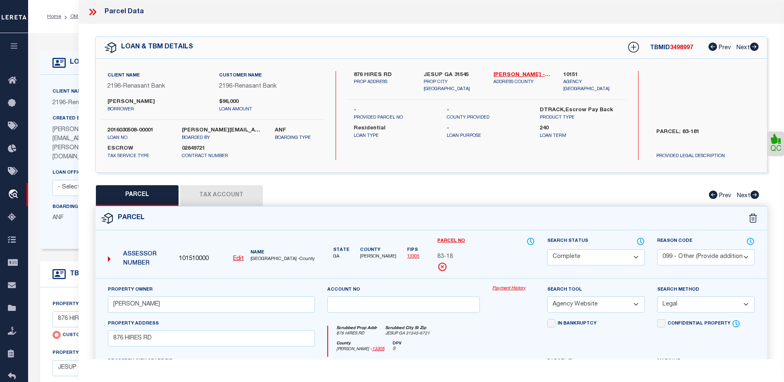
click at [219, 194] on button "Tax Account" at bounding box center [221, 195] width 83 height 21
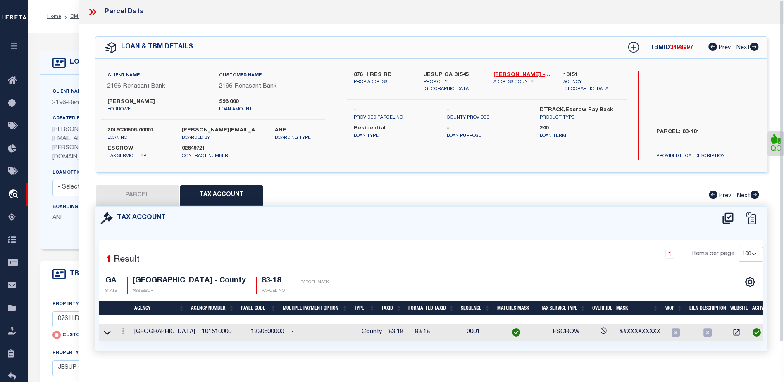
click at [93, 12] on icon at bounding box center [92, 12] width 11 height 11
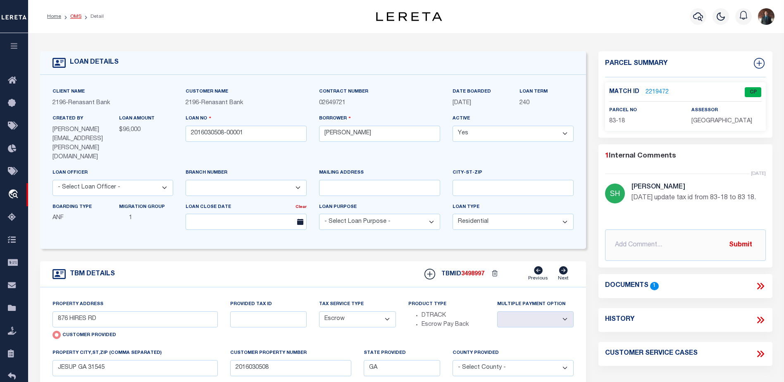
click at [71, 17] on link "OMS" at bounding box center [75, 16] width 11 height 5
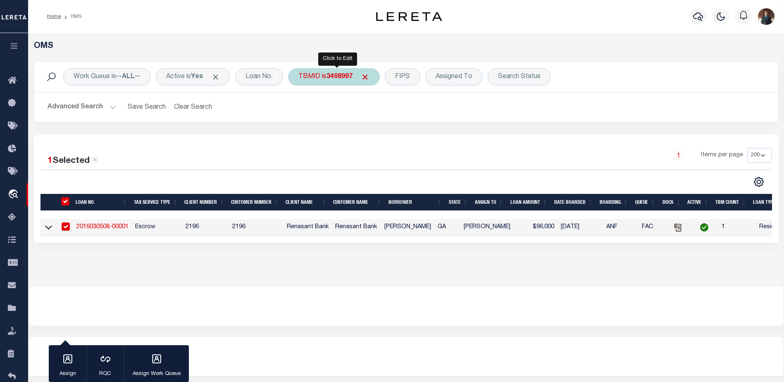
click at [327, 78] on div "TBMID is 3498997" at bounding box center [334, 76] width 92 height 17
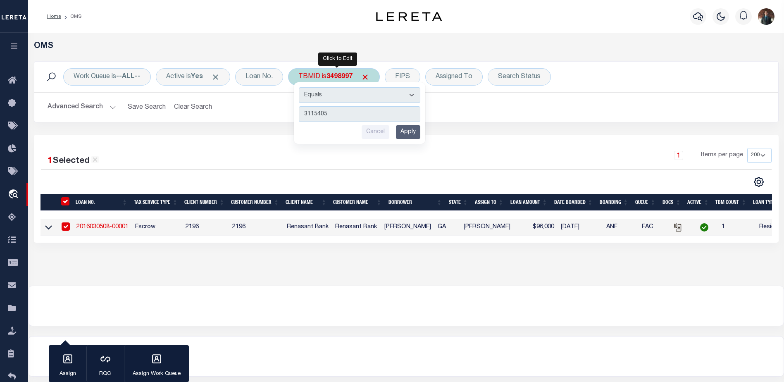
click at [408, 129] on input "Apply" at bounding box center [408, 132] width 24 height 14
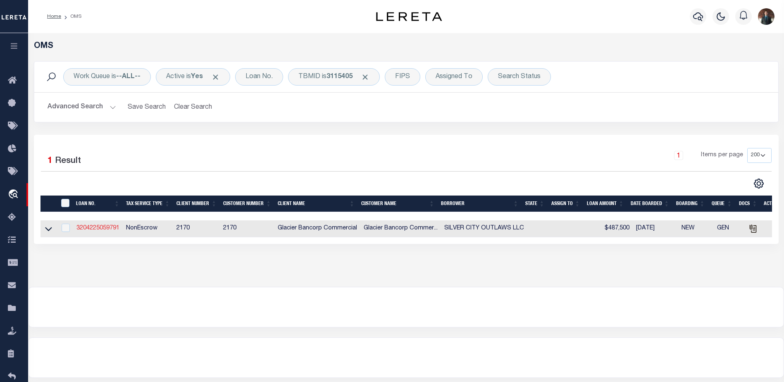
click at [106, 231] on link "3204225059791" at bounding box center [97, 228] width 43 height 6
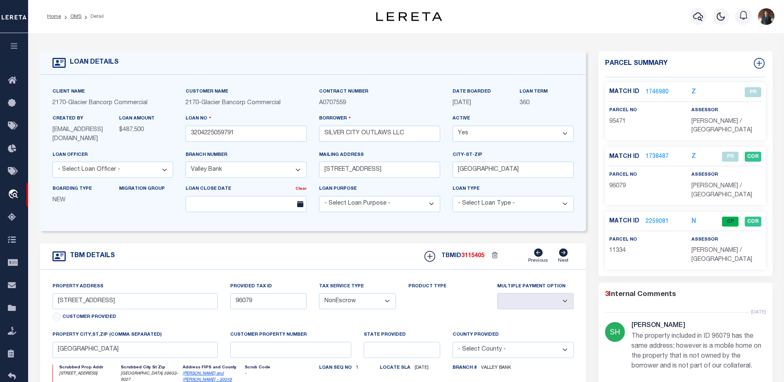
click at [660, 217] on link "2259081" at bounding box center [656, 221] width 23 height 9
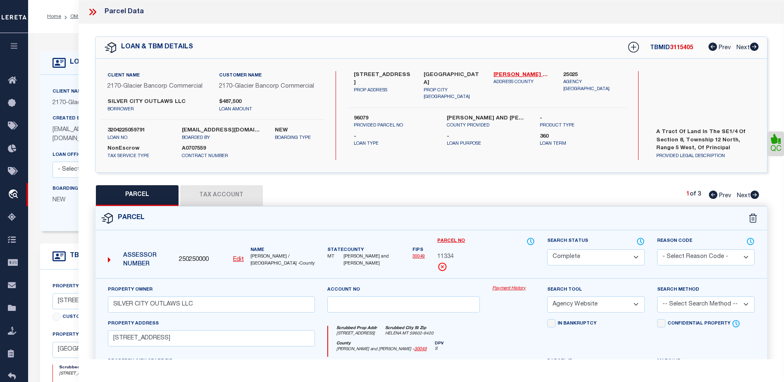
click at [233, 185] on button "Tax Account" at bounding box center [221, 195] width 83 height 21
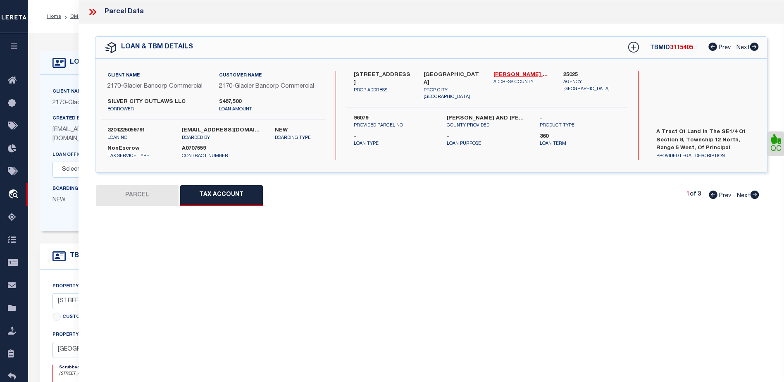
click at [231, 195] on button "Tax Account" at bounding box center [221, 195] width 83 height 21
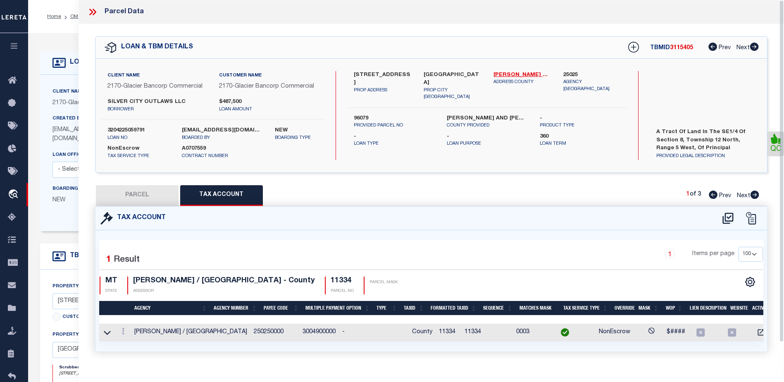
click at [93, 16] on icon at bounding box center [92, 12] width 11 height 11
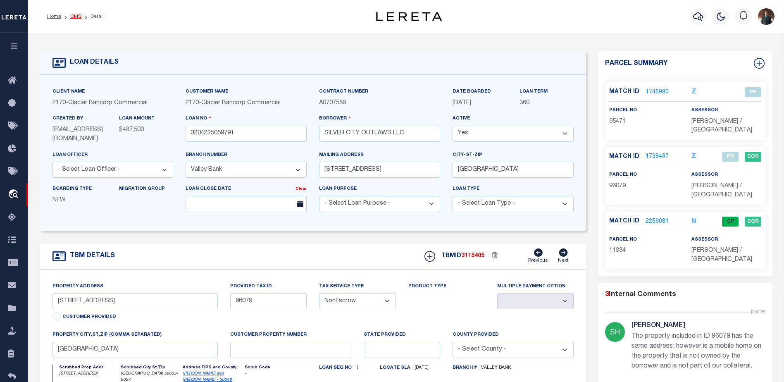
click at [79, 14] on link "OMS" at bounding box center [75, 16] width 11 height 5
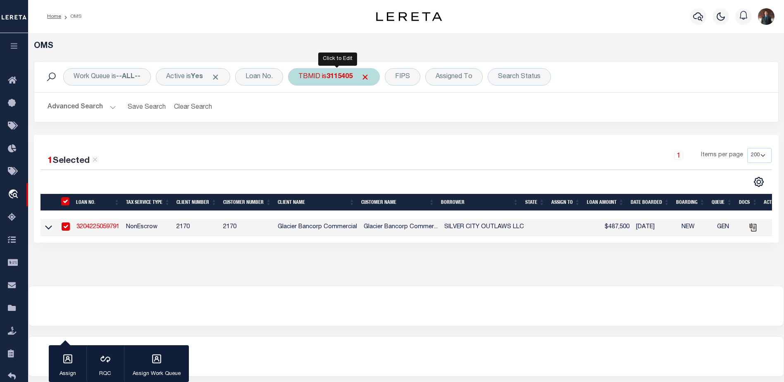
click at [342, 81] on div "TBMID is 3115405" at bounding box center [334, 76] width 92 height 17
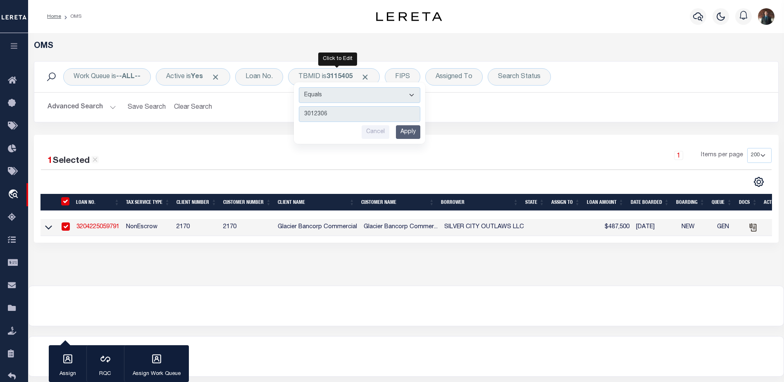
click at [415, 131] on input "Apply" at bounding box center [408, 132] width 24 height 14
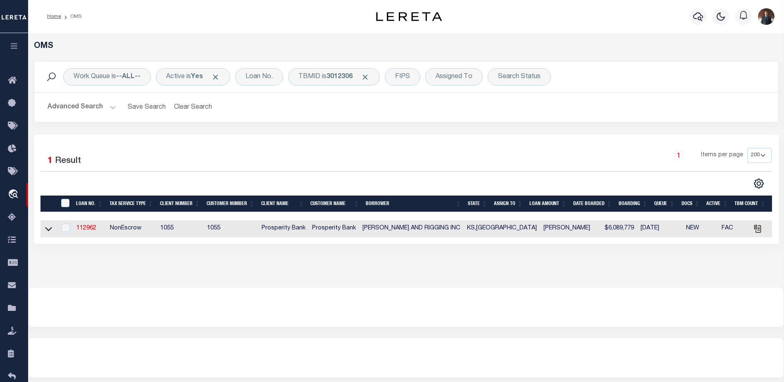
click at [88, 235] on td "112962" at bounding box center [89, 228] width 33 height 17
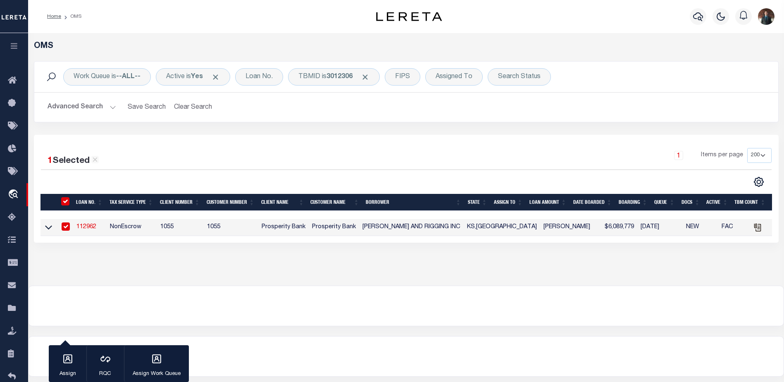
click at [90, 230] on link "112962" at bounding box center [86, 227] width 20 height 6
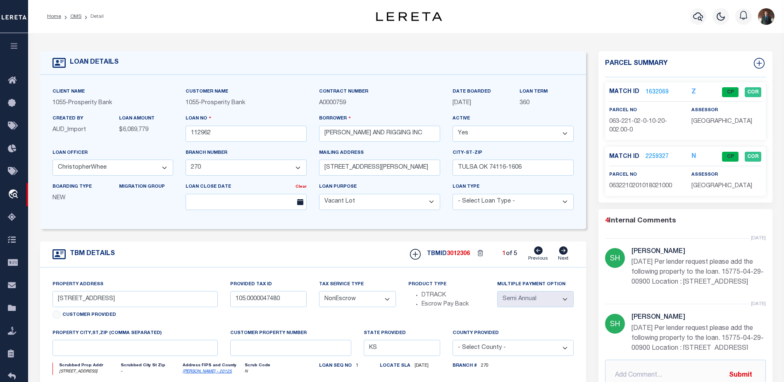
click at [657, 153] on link "2259327" at bounding box center [656, 156] width 23 height 9
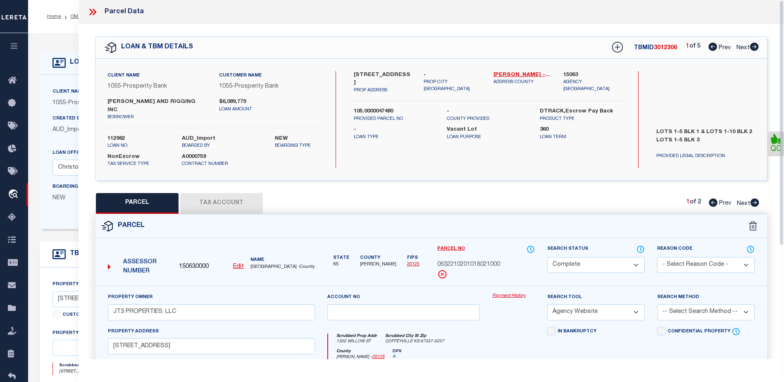
click at [229, 195] on button "Tax Account" at bounding box center [221, 203] width 83 height 21
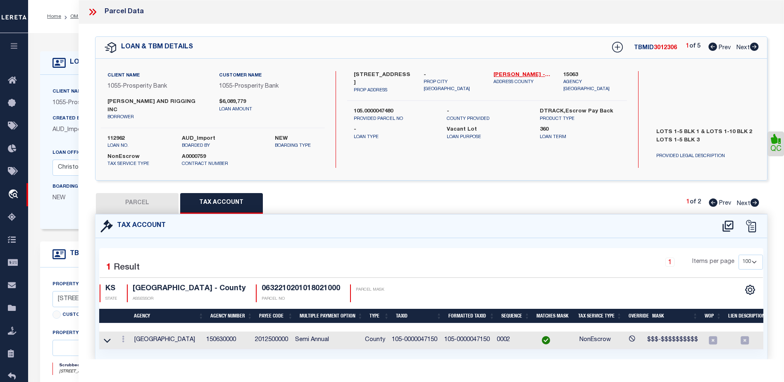
click at [94, 12] on icon at bounding box center [92, 12] width 11 height 11
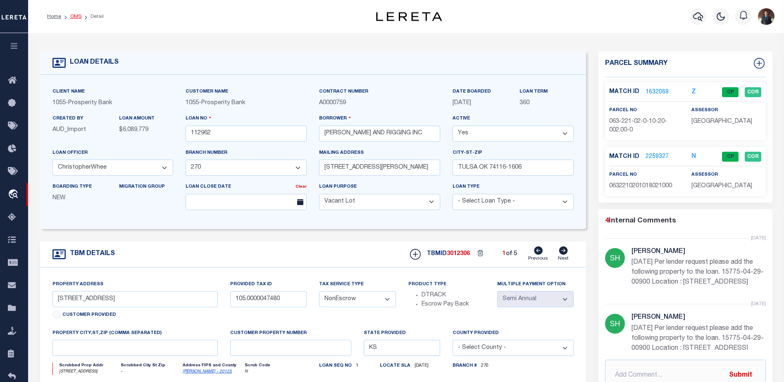
click at [72, 18] on link "OMS" at bounding box center [75, 16] width 11 height 5
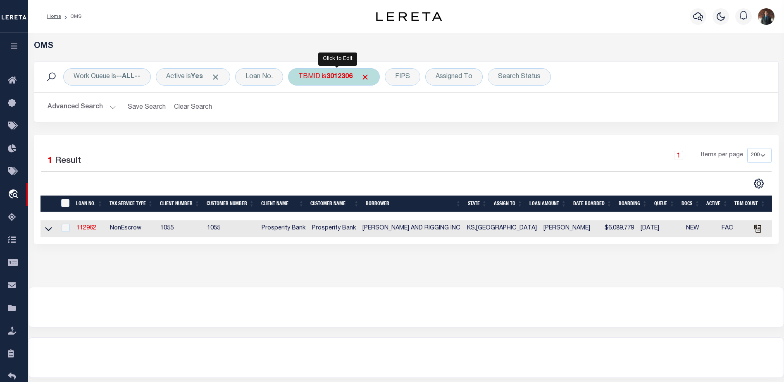
click at [328, 78] on div "TBMID is 3012306" at bounding box center [334, 76] width 92 height 17
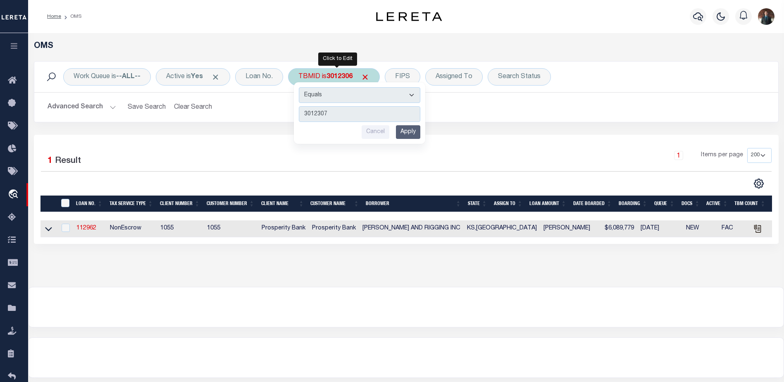
click at [408, 133] on input "Apply" at bounding box center [408, 132] width 24 height 14
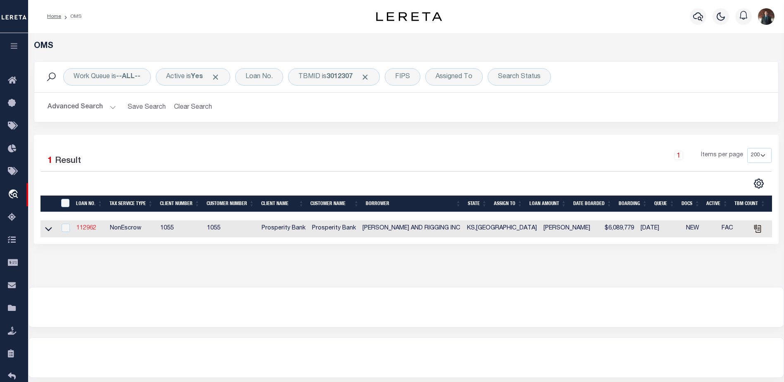
click at [88, 230] on link "112962" at bounding box center [86, 228] width 20 height 6
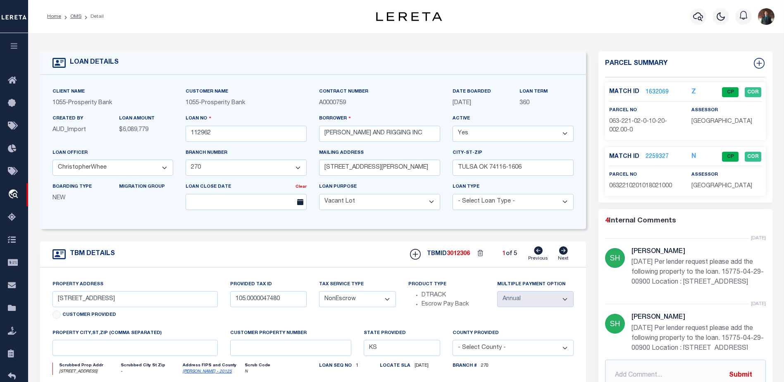
click at [82, 16] on li "Detail" at bounding box center [92, 16] width 22 height 7
click at [78, 16] on link "OMS" at bounding box center [75, 16] width 11 height 5
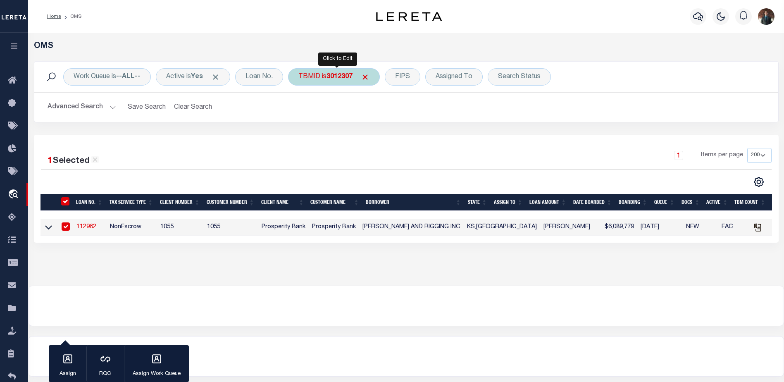
click at [326, 79] on div "TBMID is 3012307" at bounding box center [334, 76] width 92 height 17
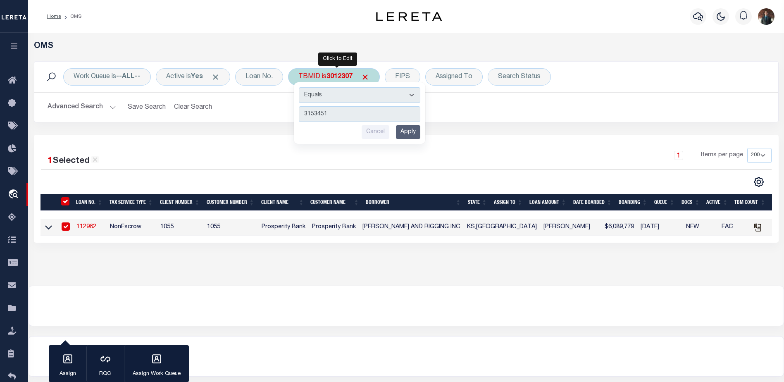
click at [416, 134] on input "Apply" at bounding box center [408, 132] width 24 height 14
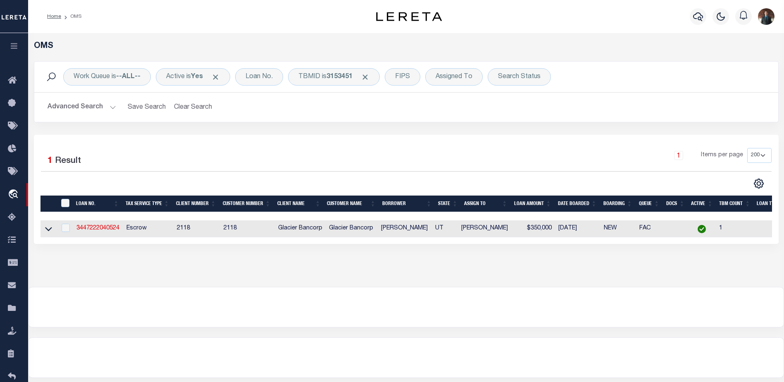
click at [89, 225] on td "3447222040524" at bounding box center [98, 228] width 50 height 17
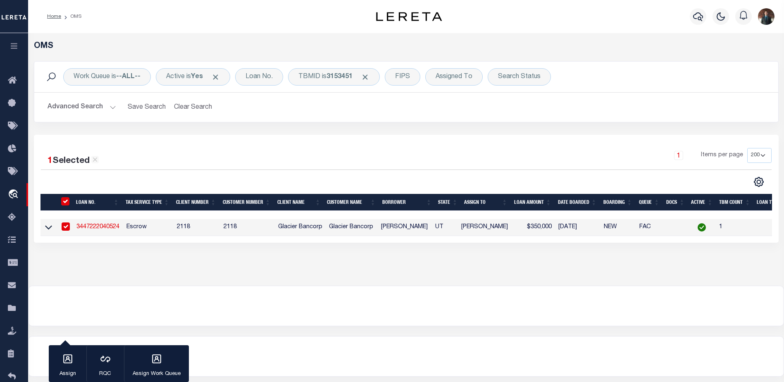
click at [92, 230] on link "3447222040524" at bounding box center [97, 227] width 43 height 6
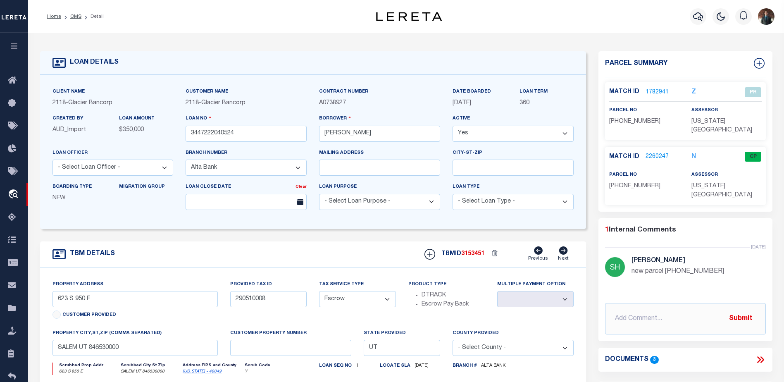
click at [656, 152] on link "2260247" at bounding box center [656, 156] width 23 height 9
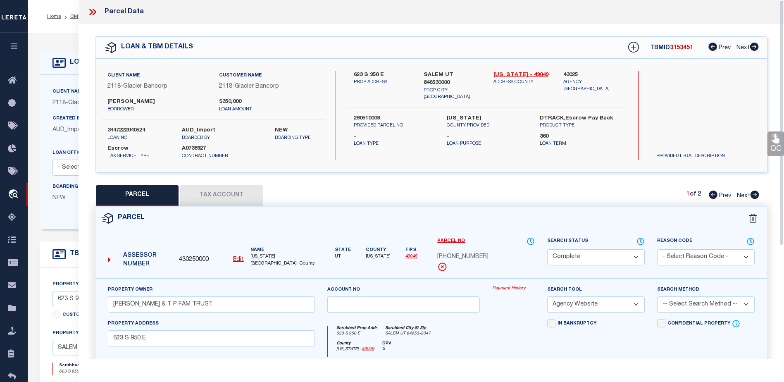
click at [209, 193] on button "Tax Account" at bounding box center [221, 195] width 83 height 21
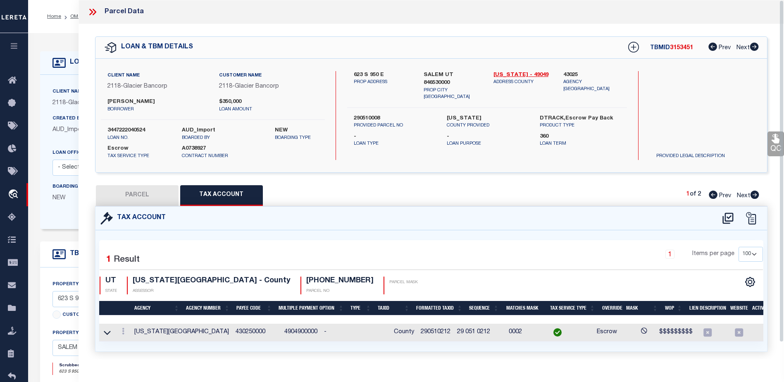
click at [779, 148] on link "QC" at bounding box center [775, 143] width 17 height 25
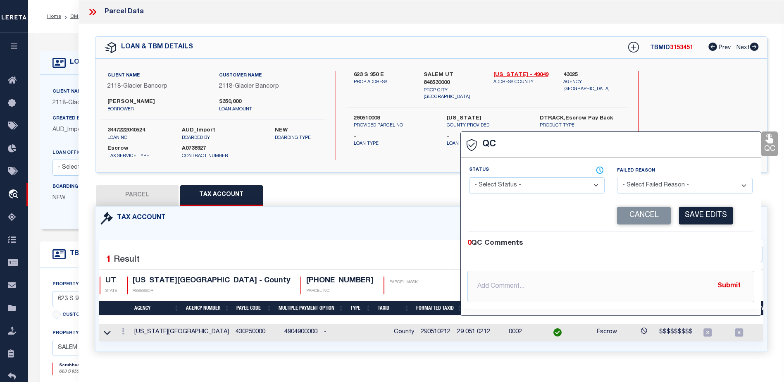
click at [487, 190] on select "- Select Status - Ready to QC Correct Incorrect" at bounding box center [537, 185] width 136 height 16
click at [469, 178] on select "- Select Status - Ready to QC Correct Incorrect" at bounding box center [537, 185] width 136 height 16
click at [716, 212] on button "Save Edits" at bounding box center [706, 216] width 54 height 18
